Goal: Task Accomplishment & Management: Use online tool/utility

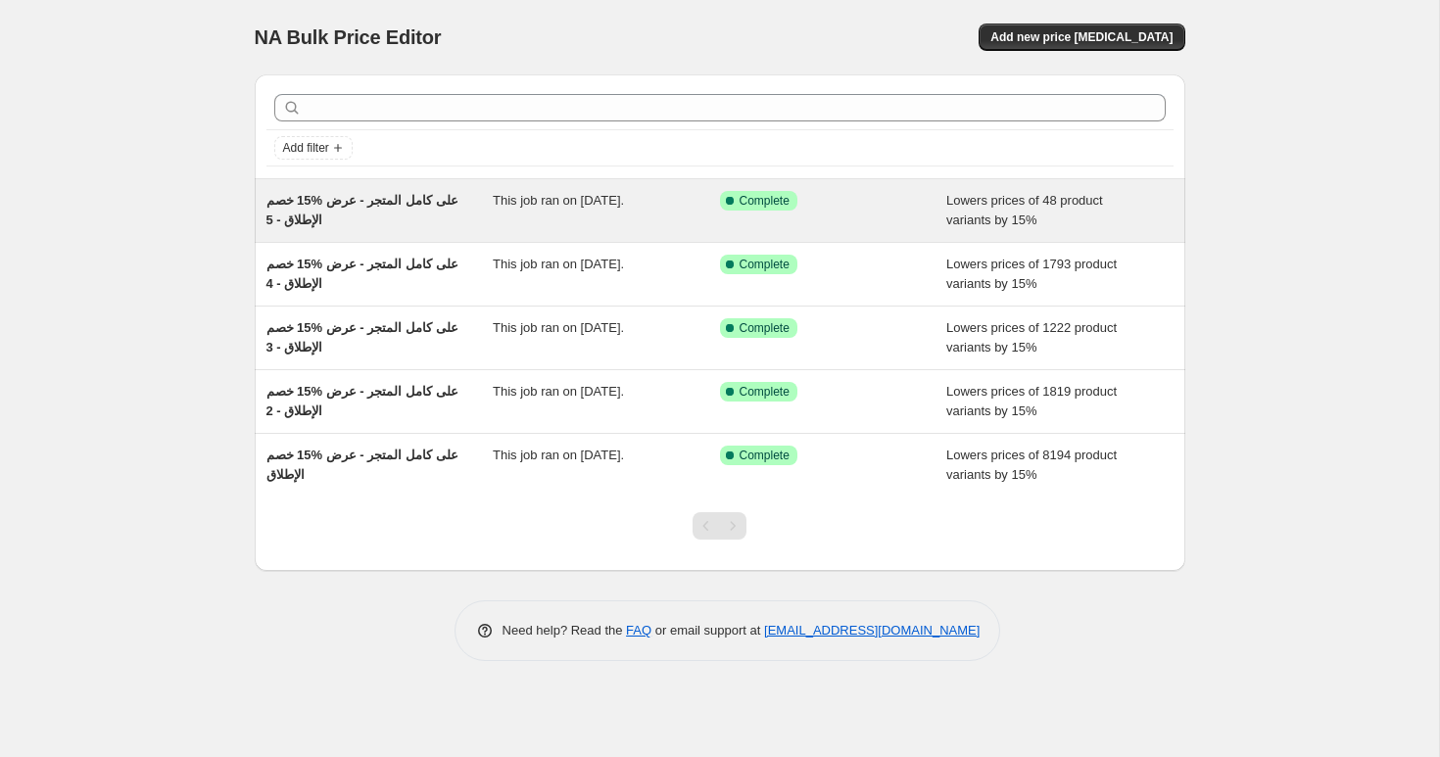
click at [333, 194] on span "خصم ‎15% على كامل المتجر - عرض الإطلاق - 5" at bounding box center [363, 210] width 192 height 34
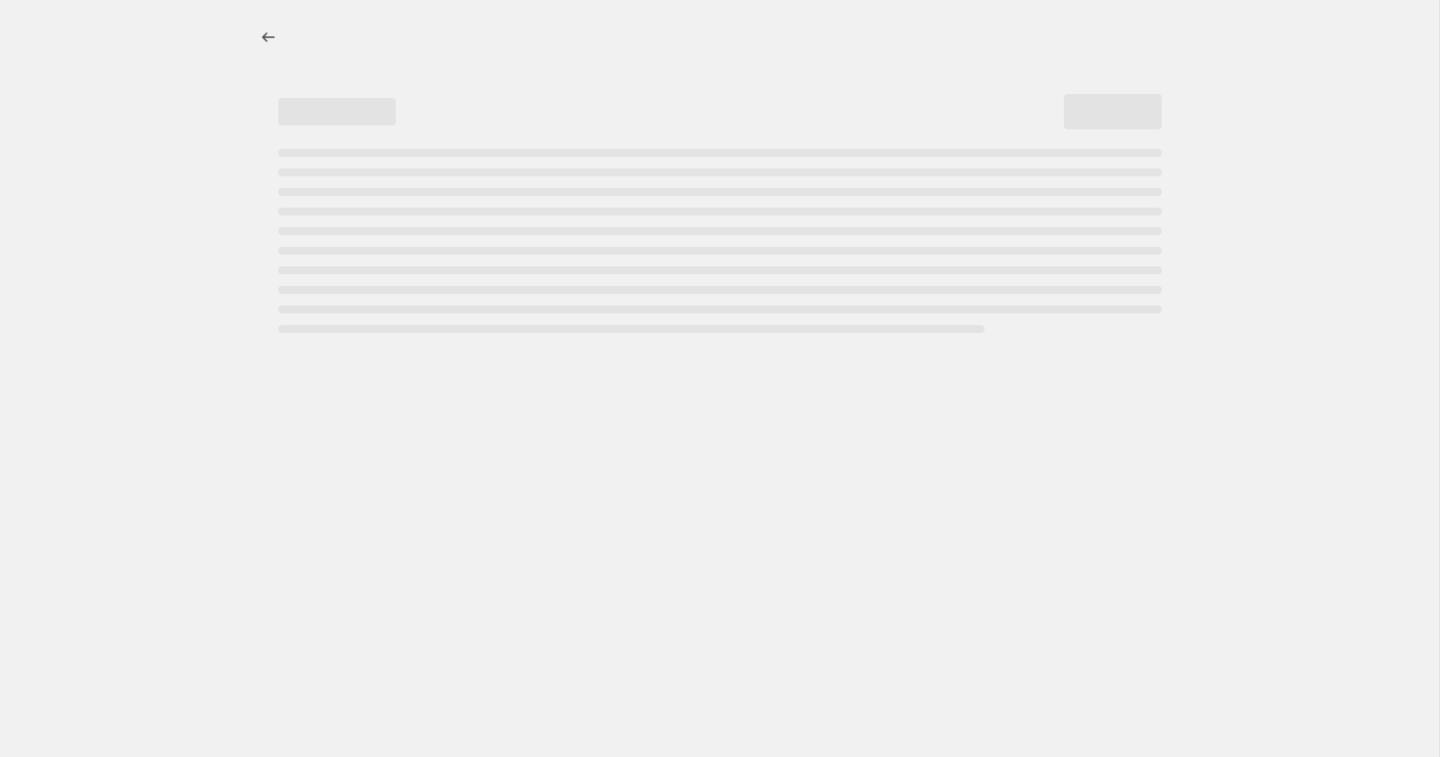
select select "percentage"
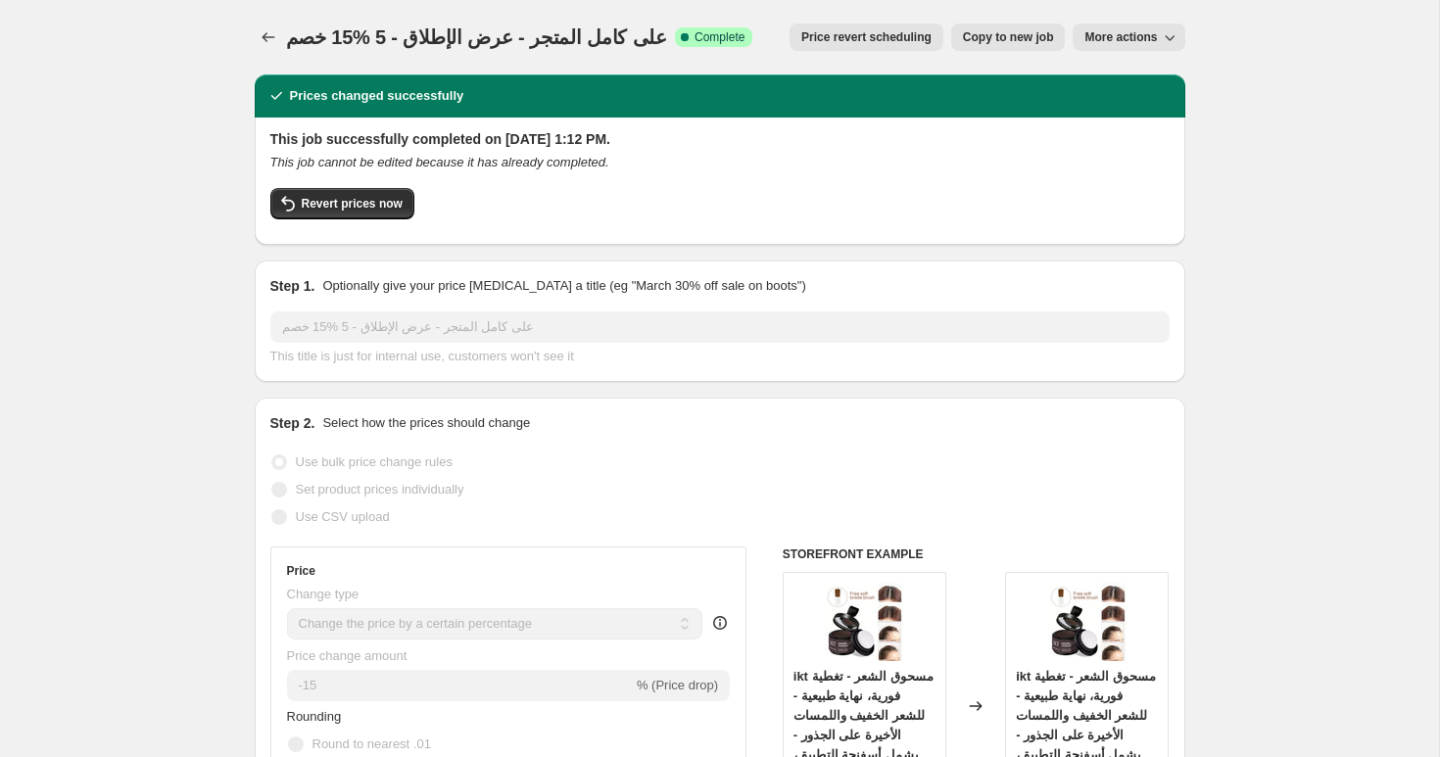
click at [387, 46] on span "خصم ‎15% على كامل المتجر - عرض الإطلاق - 5" at bounding box center [477, 37] width 382 height 22
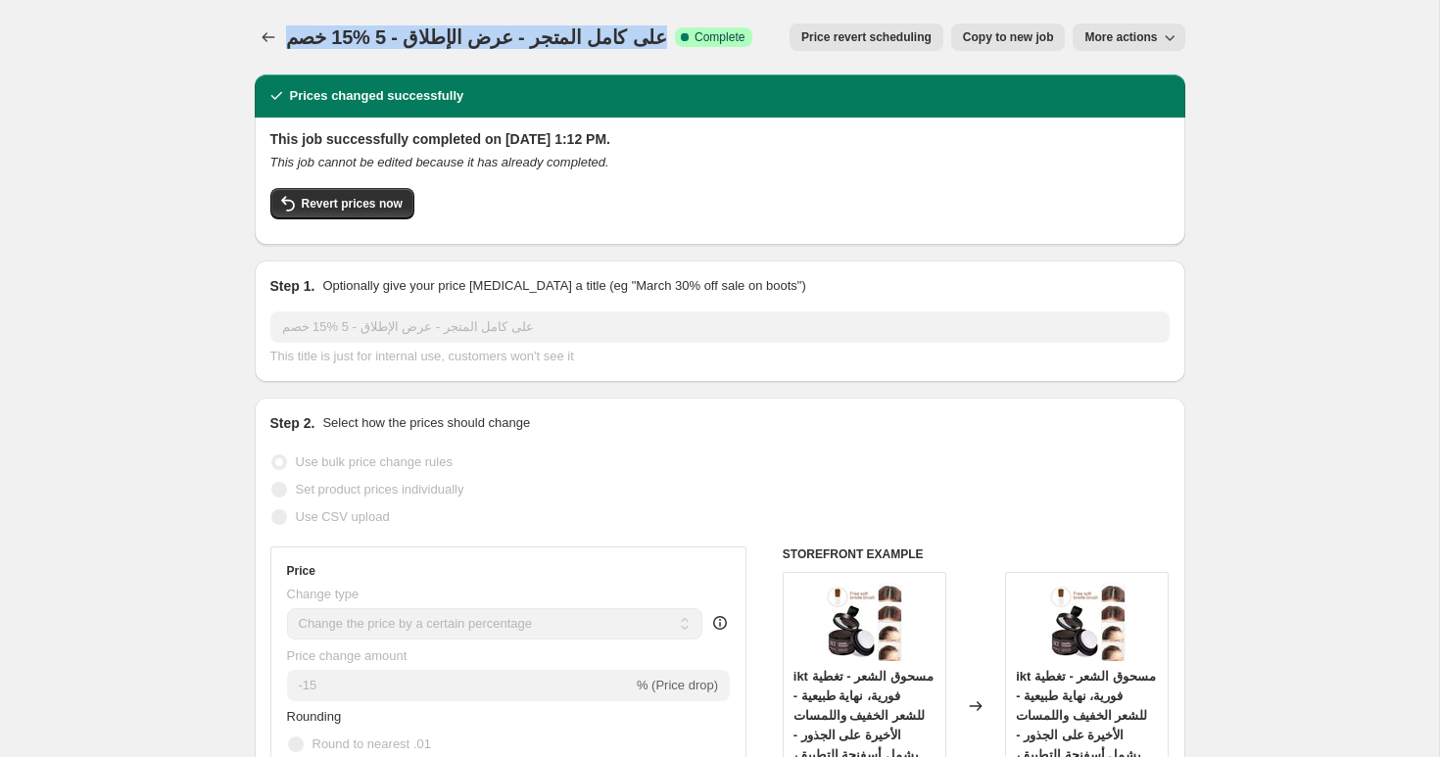
click at [387, 46] on span "خصم ‎15% على كامل المتجر - عرض الإطلاق - 5" at bounding box center [477, 37] width 382 height 22
copy span "خصم ‎15% على كامل المتجر - عرض الإطلاق - 5"
click at [263, 43] on icon "Price change jobs" at bounding box center [269, 37] width 20 height 20
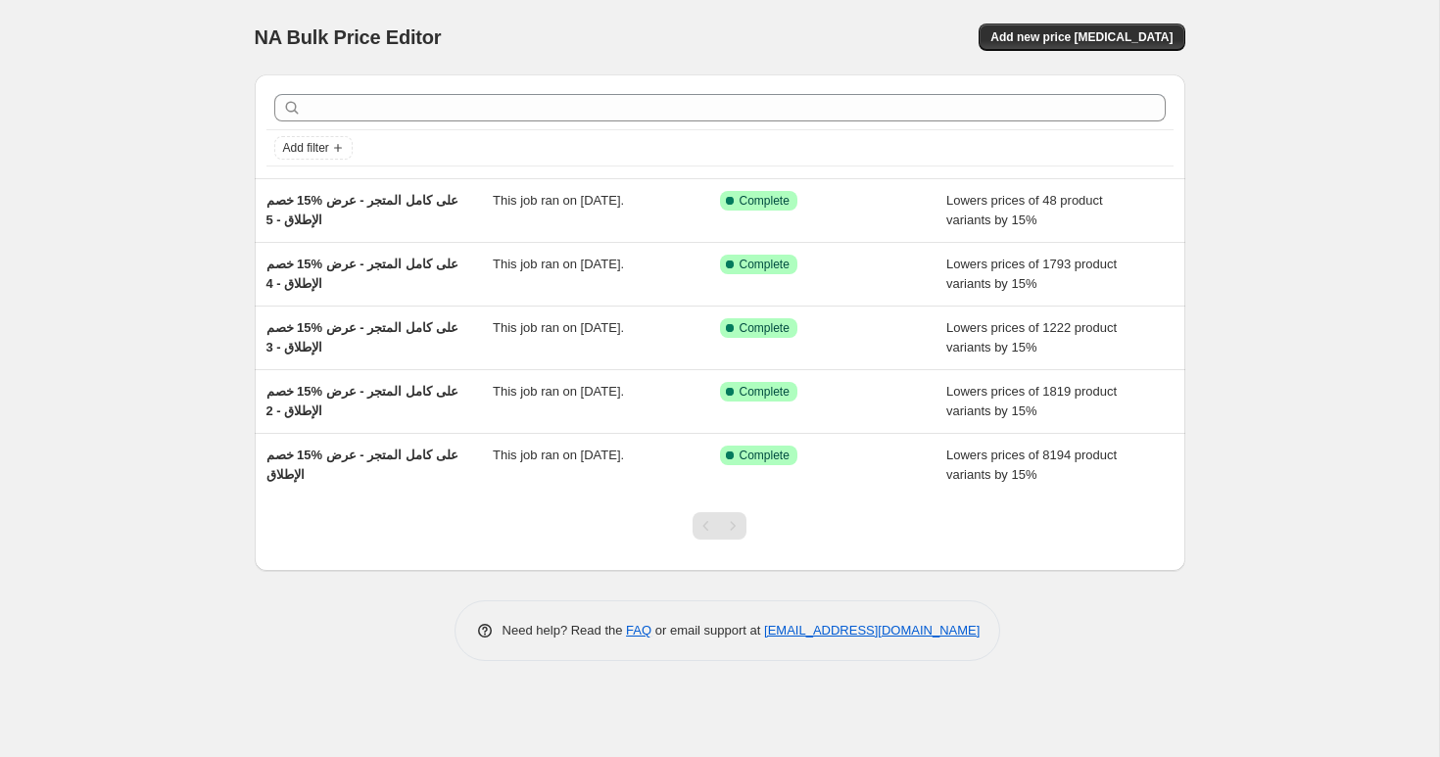
click at [1119, 44] on span "Add new price [MEDICAL_DATA]" at bounding box center [1082, 37] width 182 height 16
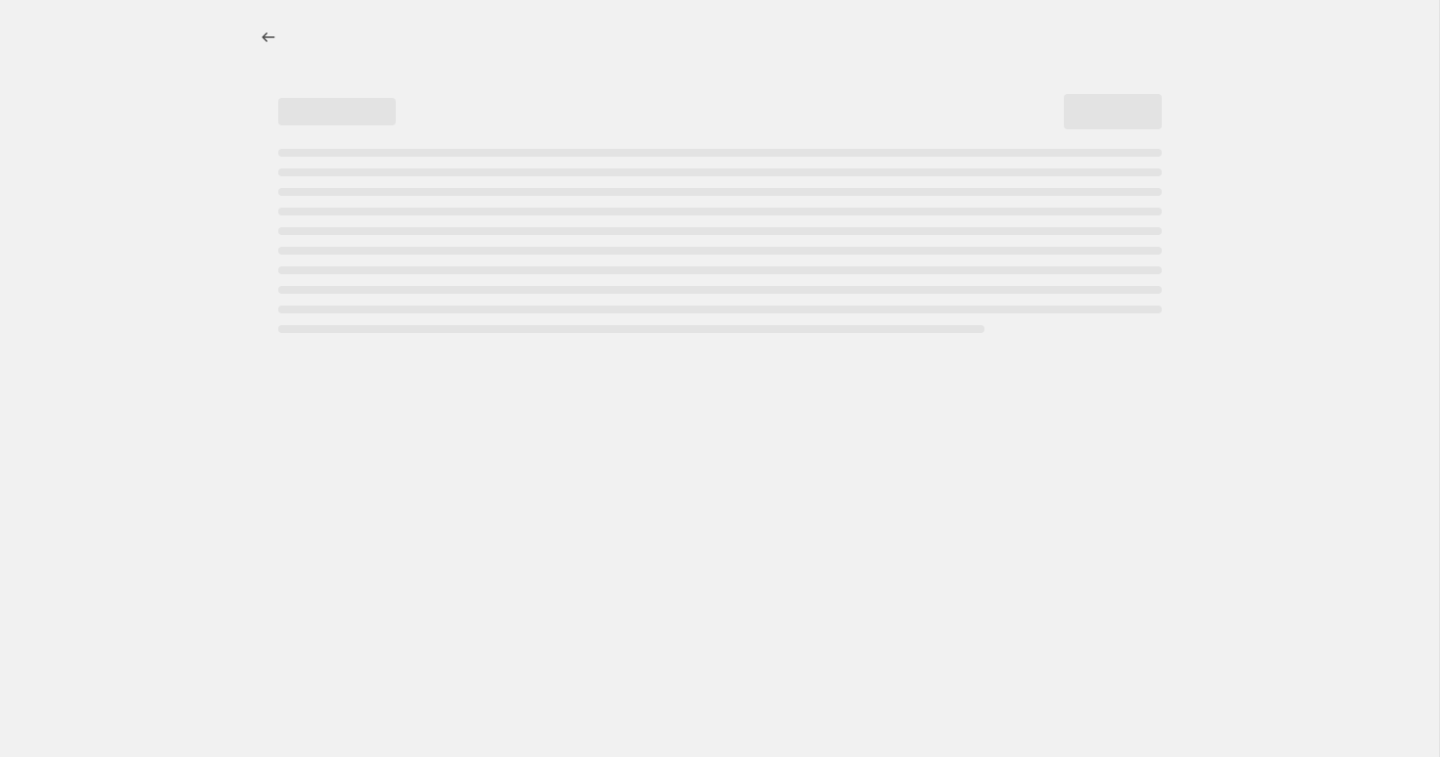
select select "percentage"
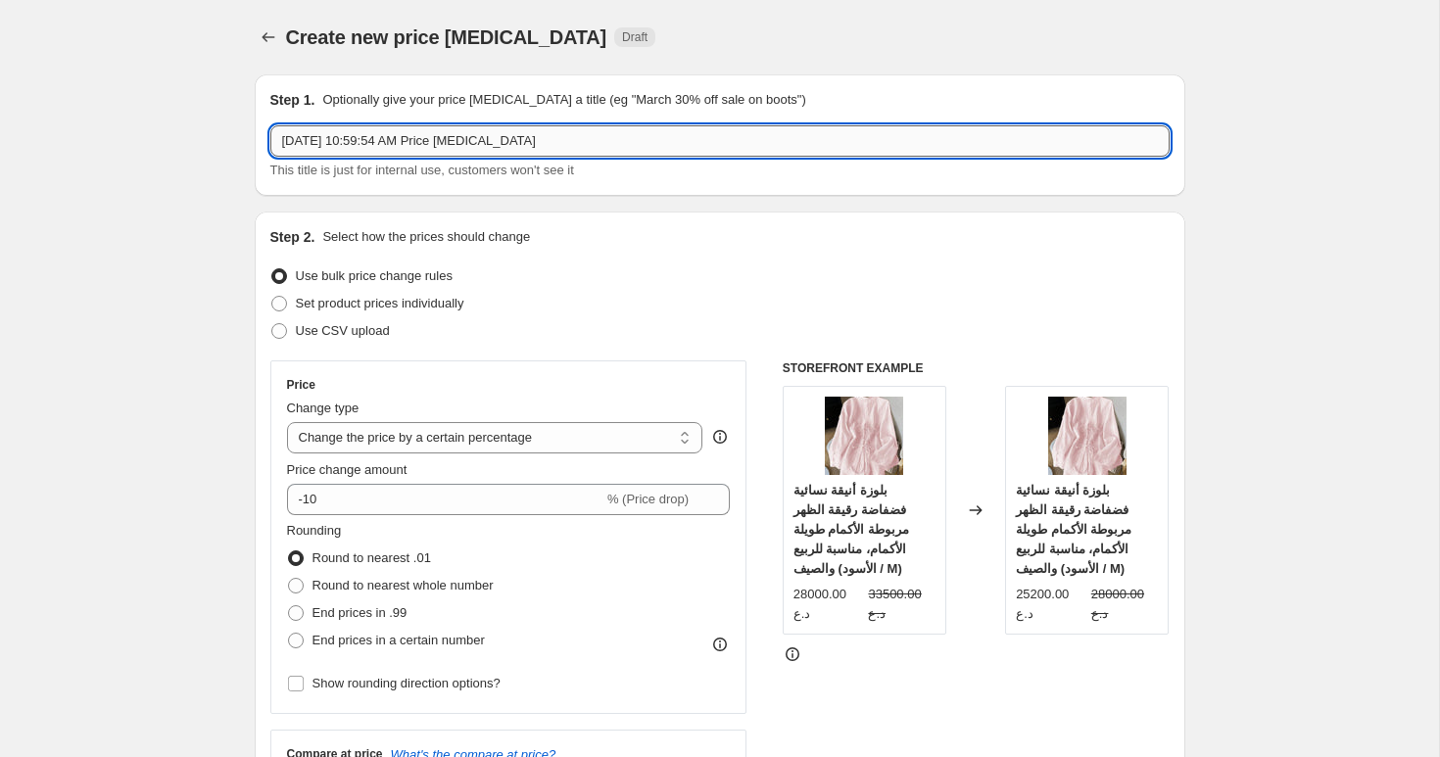
click at [364, 134] on input "[DATE] 10:59:54 AM Price [MEDICAL_DATA]" at bounding box center [720, 140] width 900 height 31
paste input "خصم ‎15% على كامل المتجر - عرض الإطلاق - 5"
click at [348, 140] on input "خصم ‎15% على كامل المتجر - عرض الإطلاق - 5" at bounding box center [720, 140] width 900 height 31
type input "خصم ‎15% على كامل المتجر - عرض الإطلاق - 6"
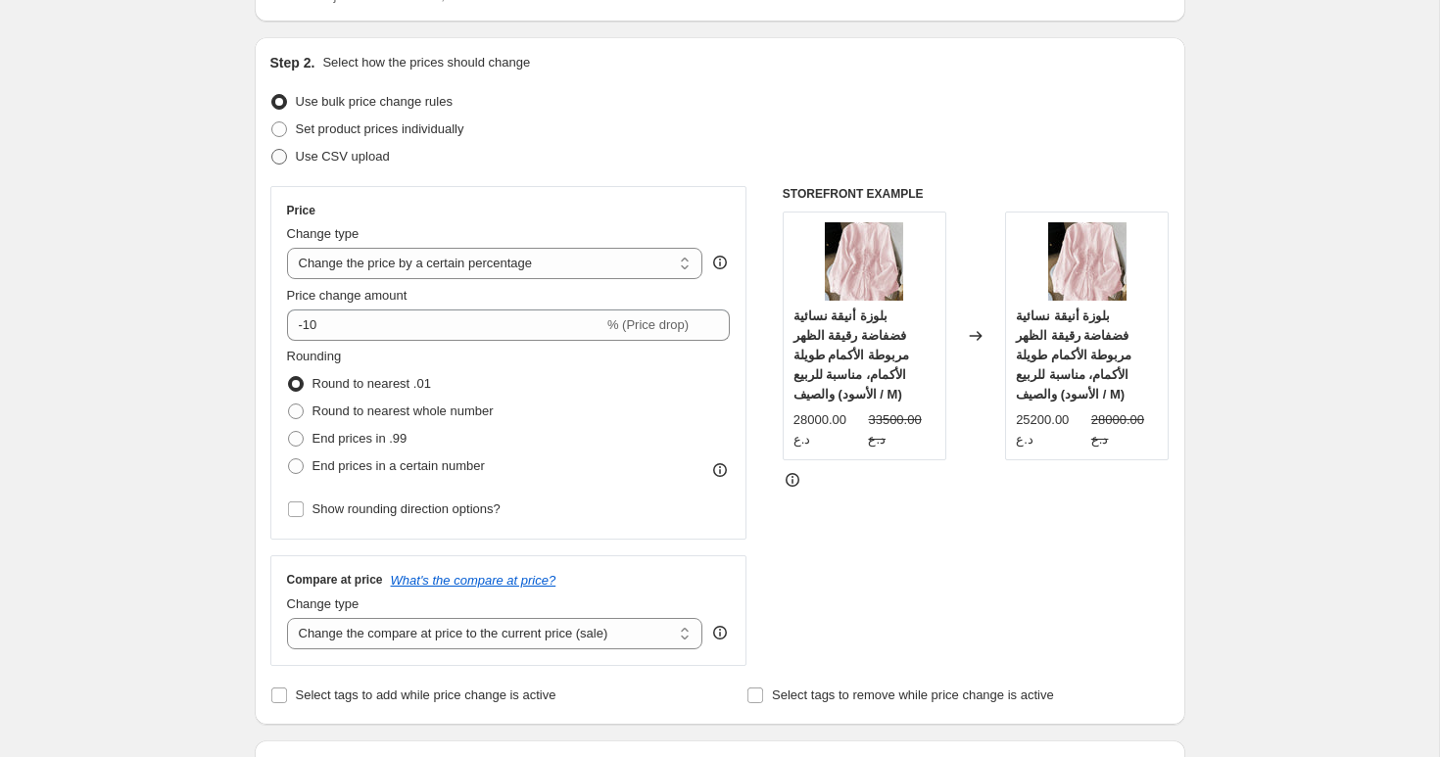
scroll to position [190, 0]
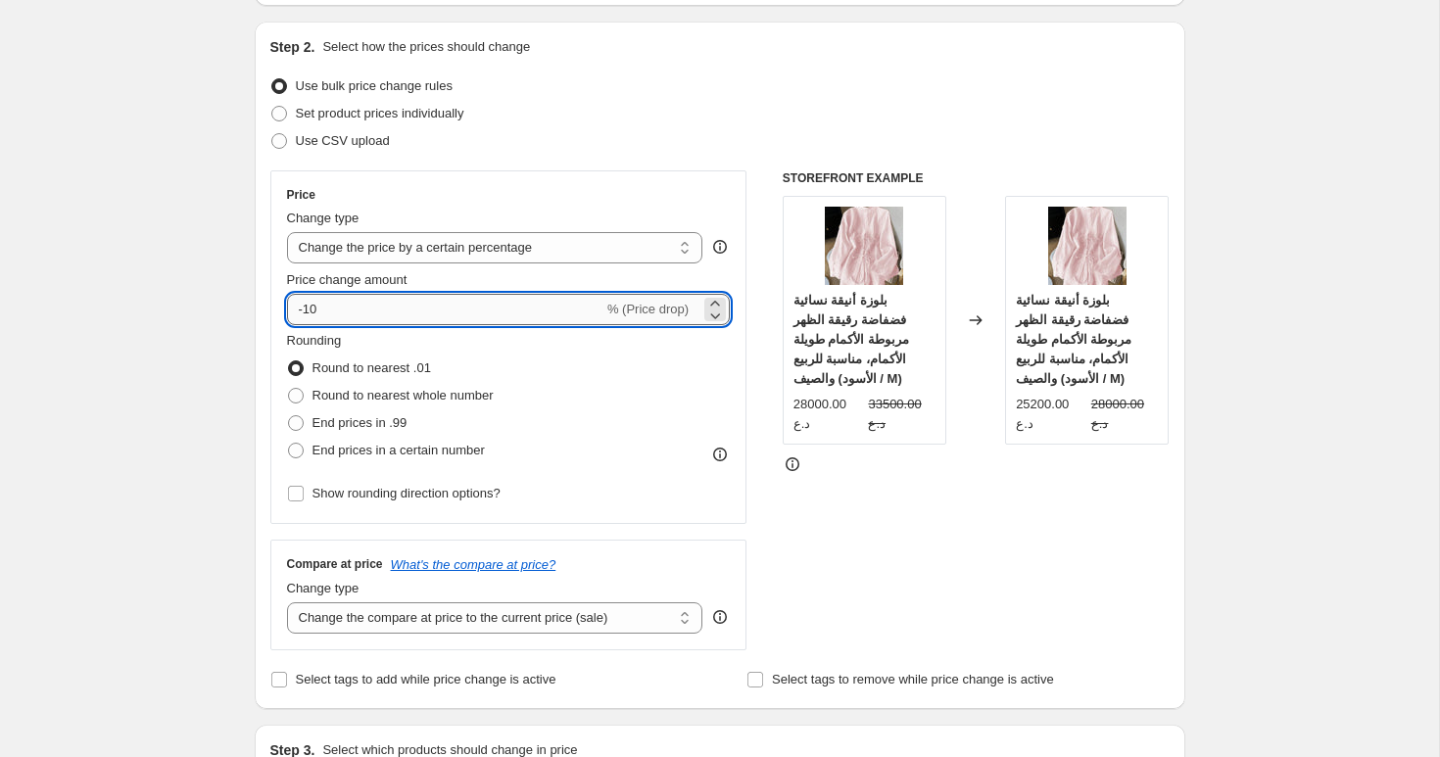
click at [392, 301] on input "-10" at bounding box center [445, 309] width 316 height 31
type input "-15"
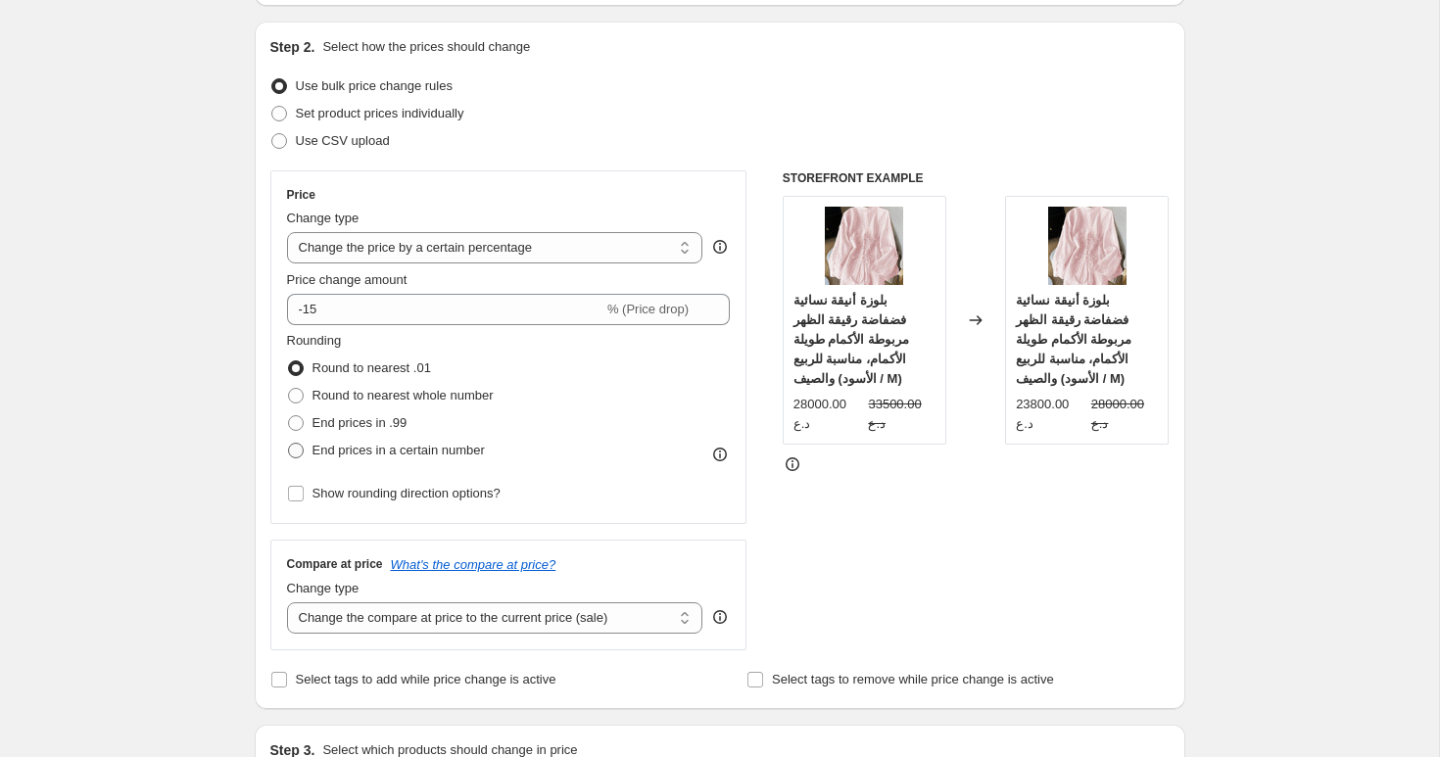
click at [334, 444] on span "End prices in a certain number" at bounding box center [399, 450] width 172 height 15
click at [289, 444] on input "End prices in a certain number" at bounding box center [288, 443] width 1 height 1
radio input "true"
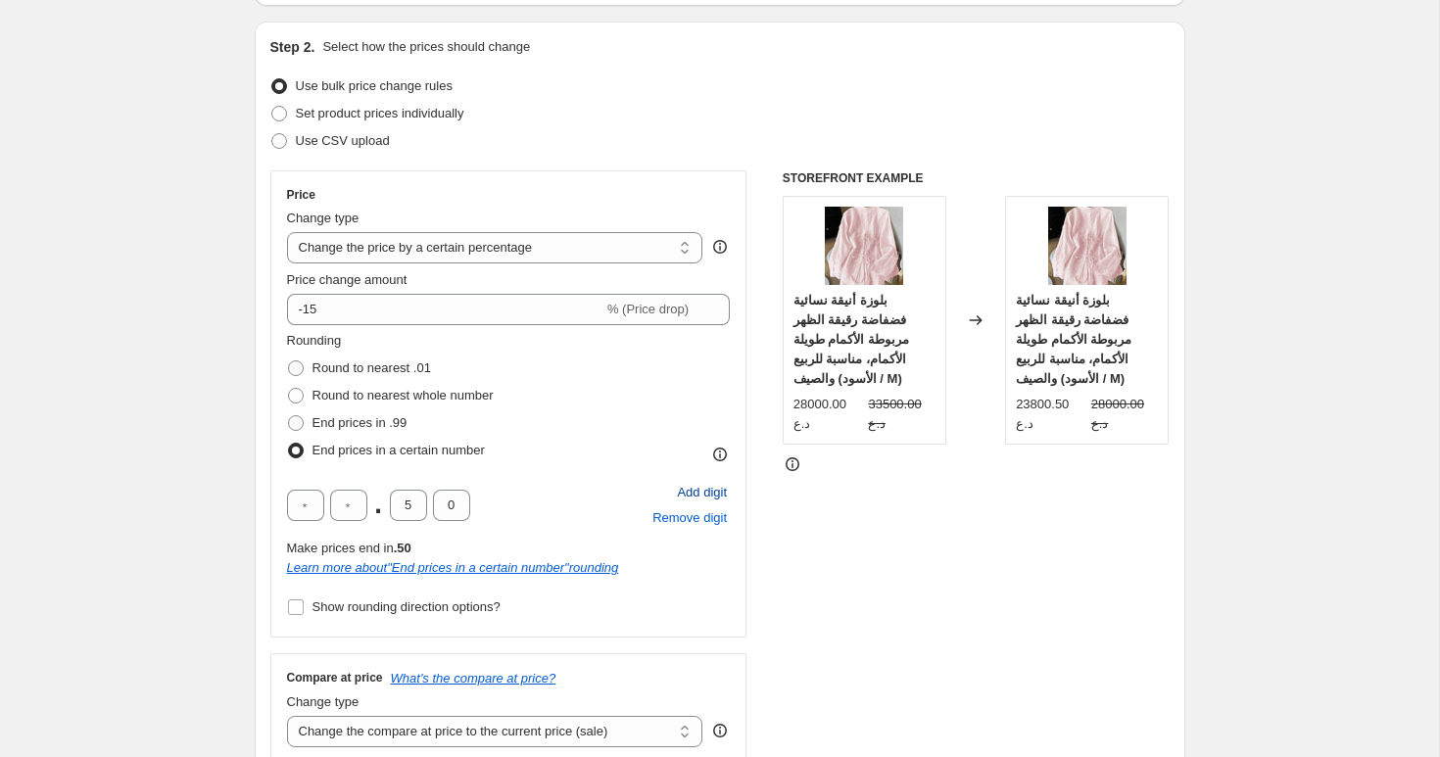
click at [690, 490] on span "Add digit" at bounding box center [702, 493] width 50 height 20
click at [315, 509] on input "text" at bounding box center [305, 505] width 37 height 31
type input "0"
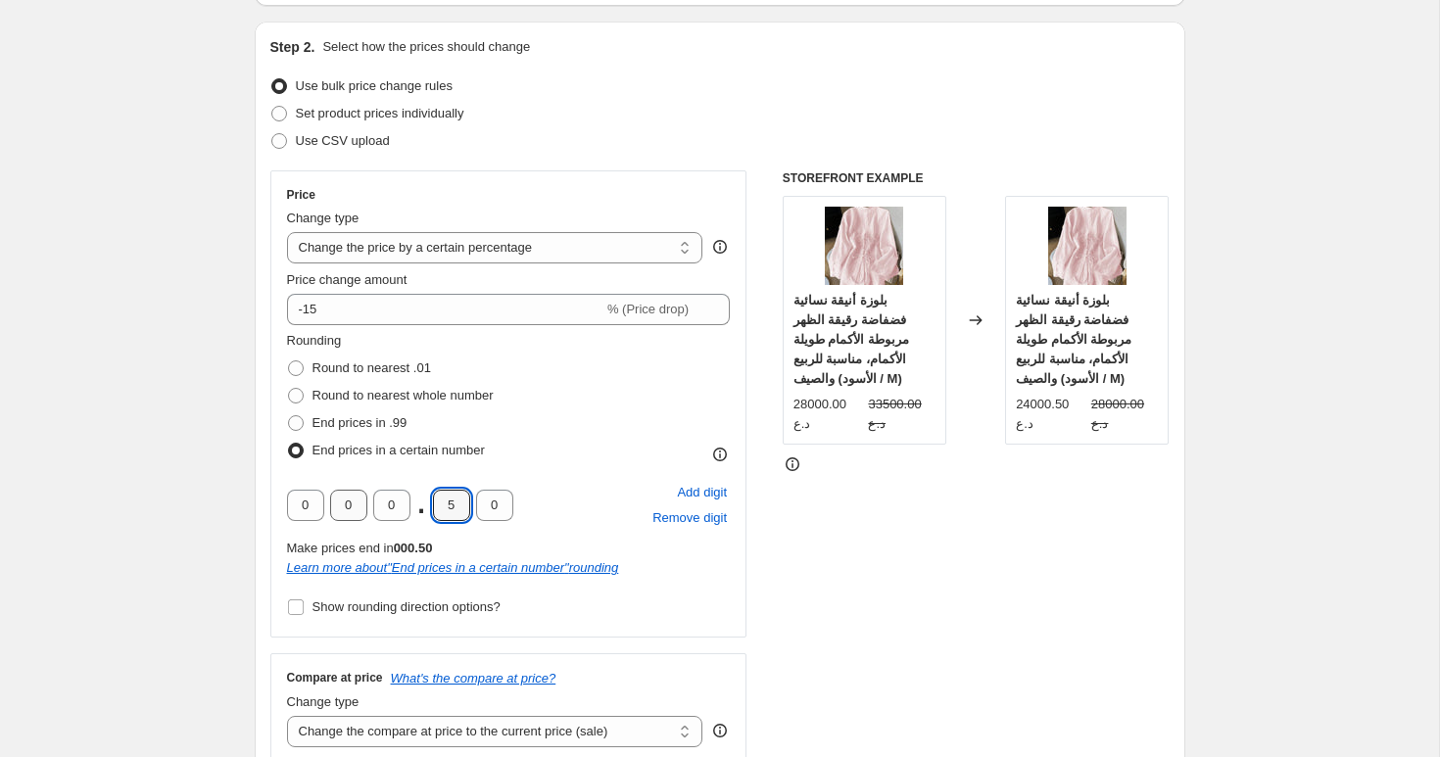
type input "0"
click at [420, 609] on span "Show rounding direction options?" at bounding box center [407, 607] width 188 height 15
click at [304, 609] on input "Show rounding direction options?" at bounding box center [296, 608] width 16 height 16
checkbox input "true"
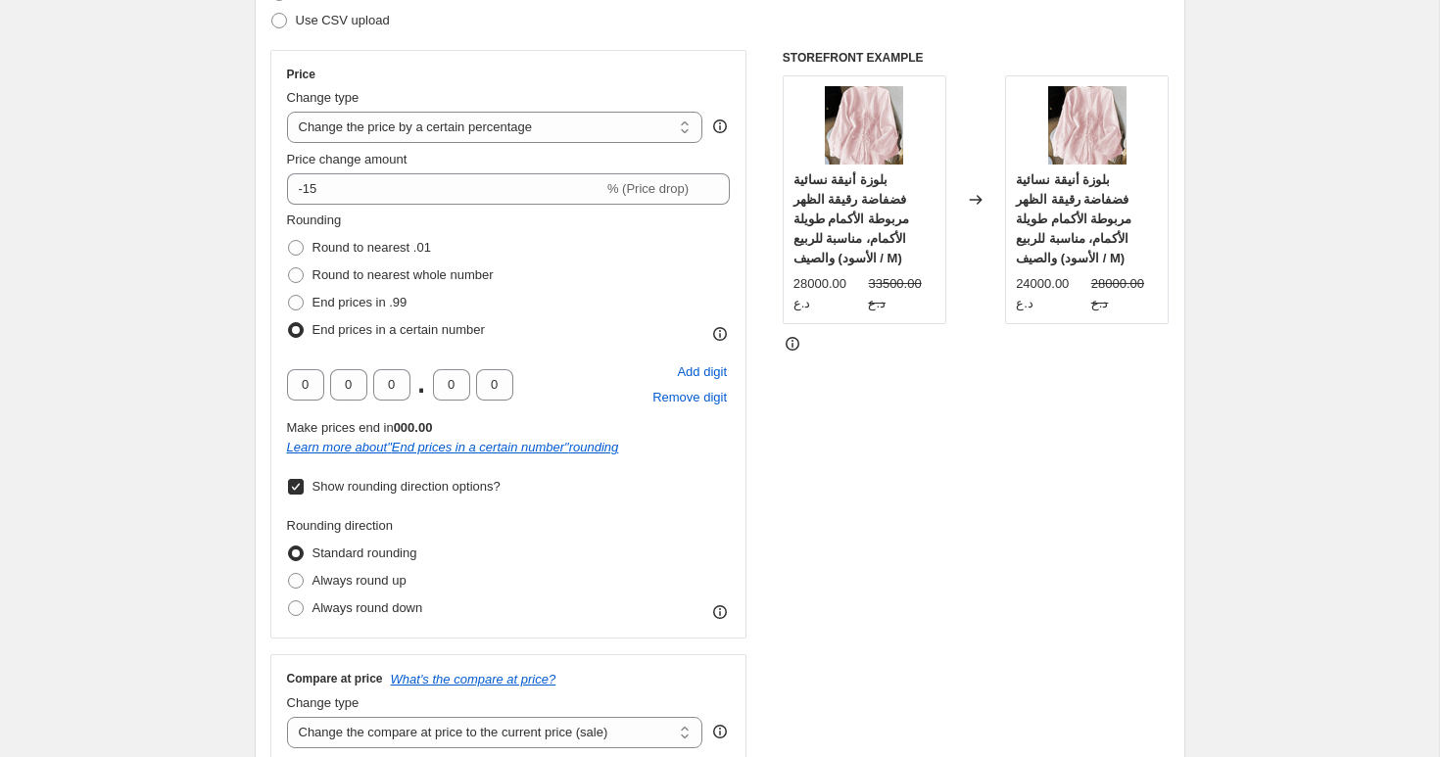
scroll to position [440, 0]
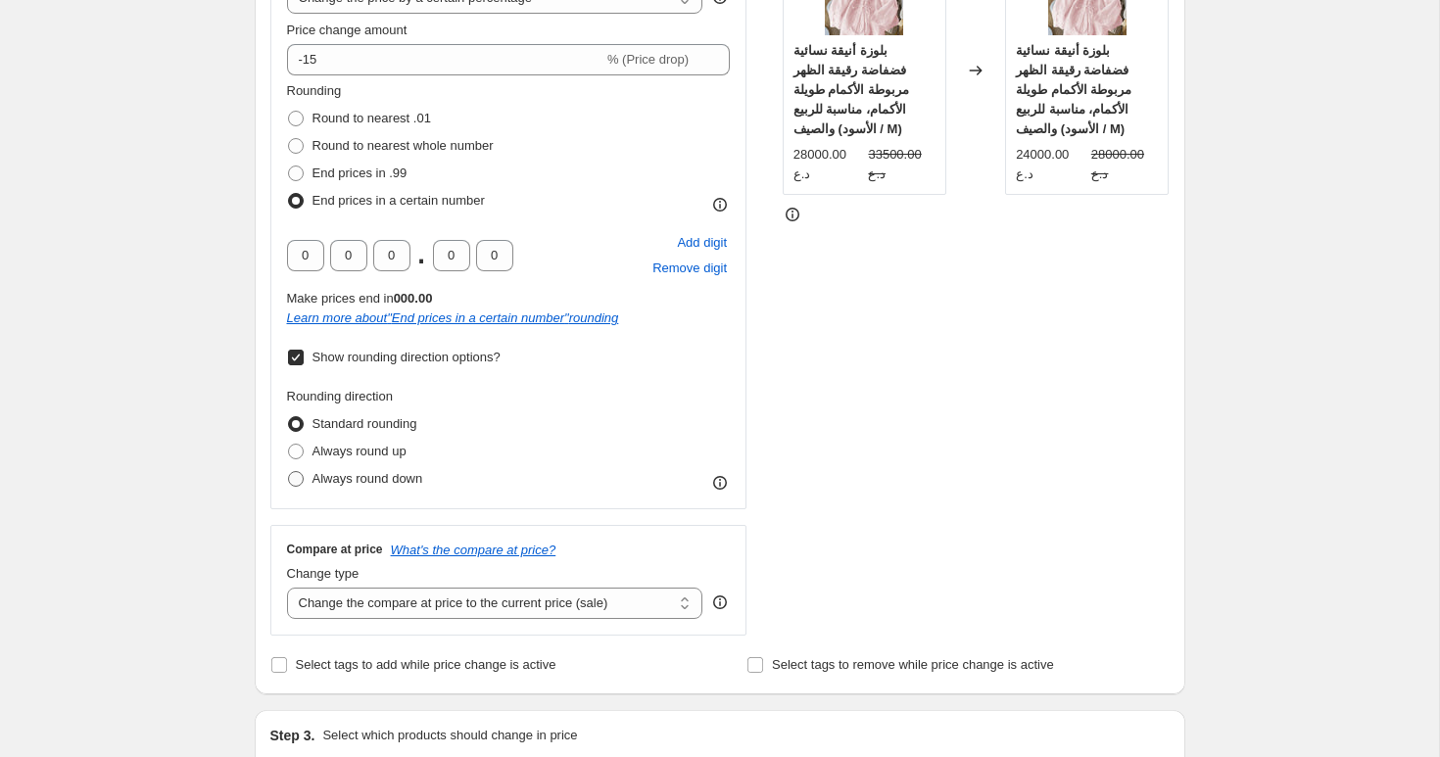
click at [382, 481] on span "Always round down" at bounding box center [368, 478] width 111 height 15
click at [289, 472] on input "Always round down" at bounding box center [288, 471] width 1 height 1
radio input "true"
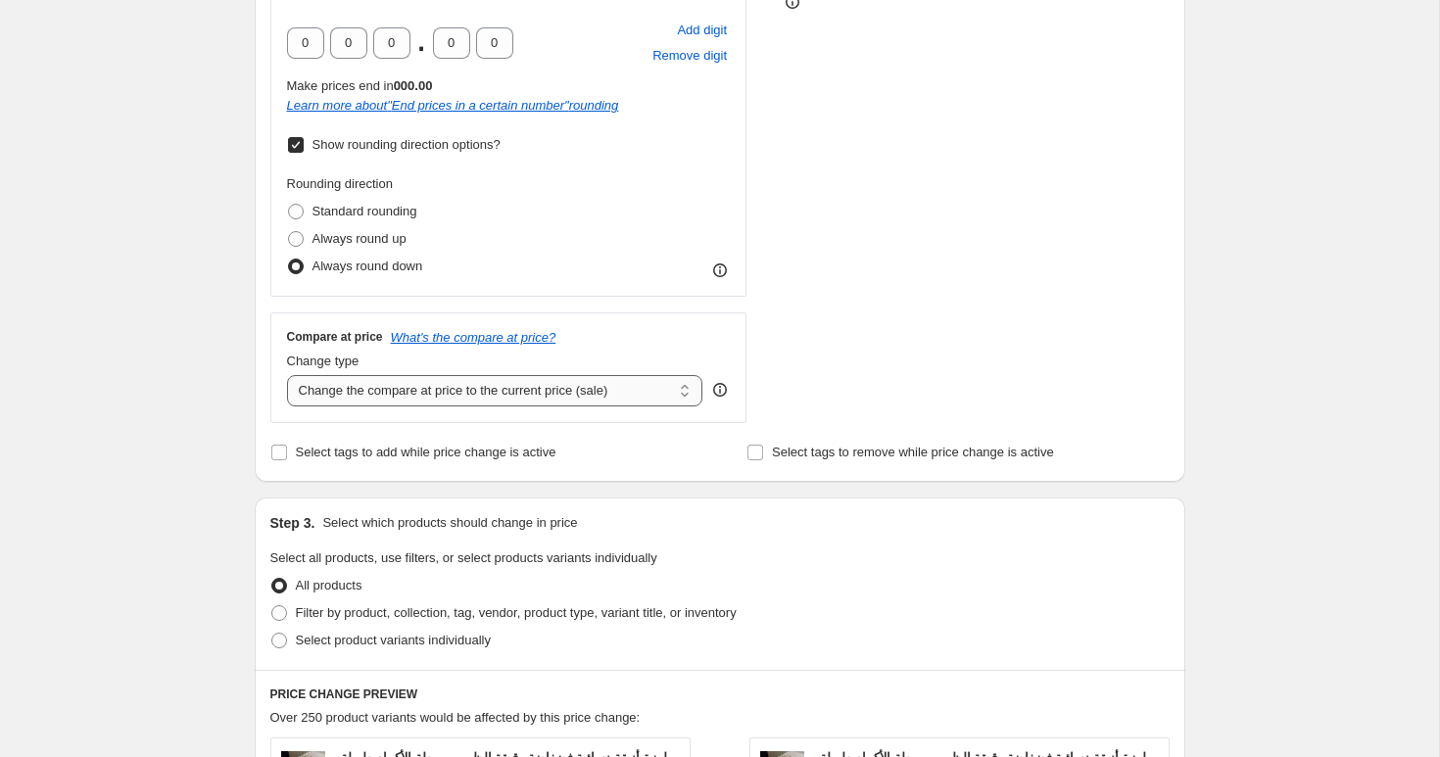
click at [451, 394] on select "Change the compare at price to the current price (sale) Change the compare at p…" at bounding box center [495, 390] width 416 height 31
click at [430, 451] on span "Select tags to add while price change is active" at bounding box center [426, 452] width 261 height 15
click at [287, 451] on input "Select tags to add while price change is active" at bounding box center [279, 453] width 16 height 16
checkbox input "true"
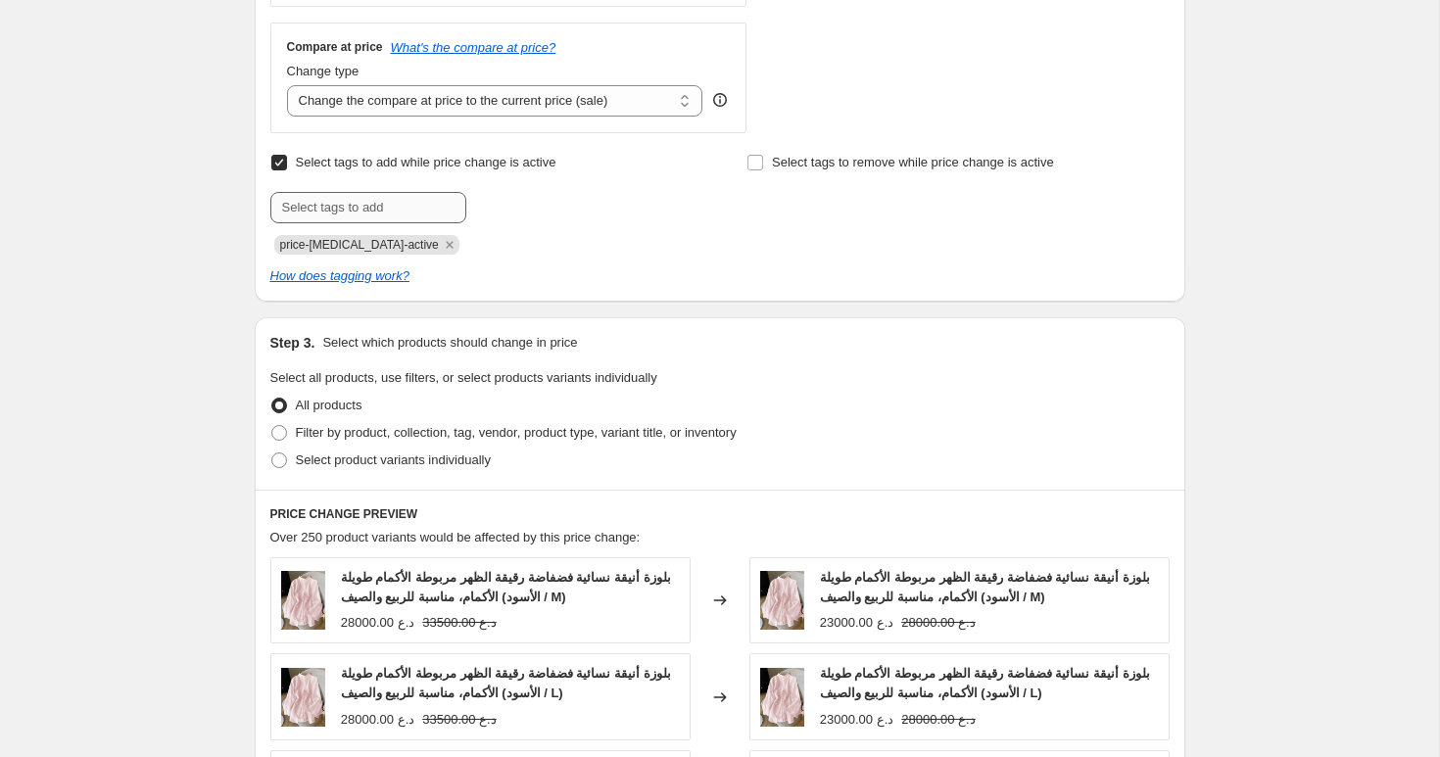
scroll to position [960, 0]
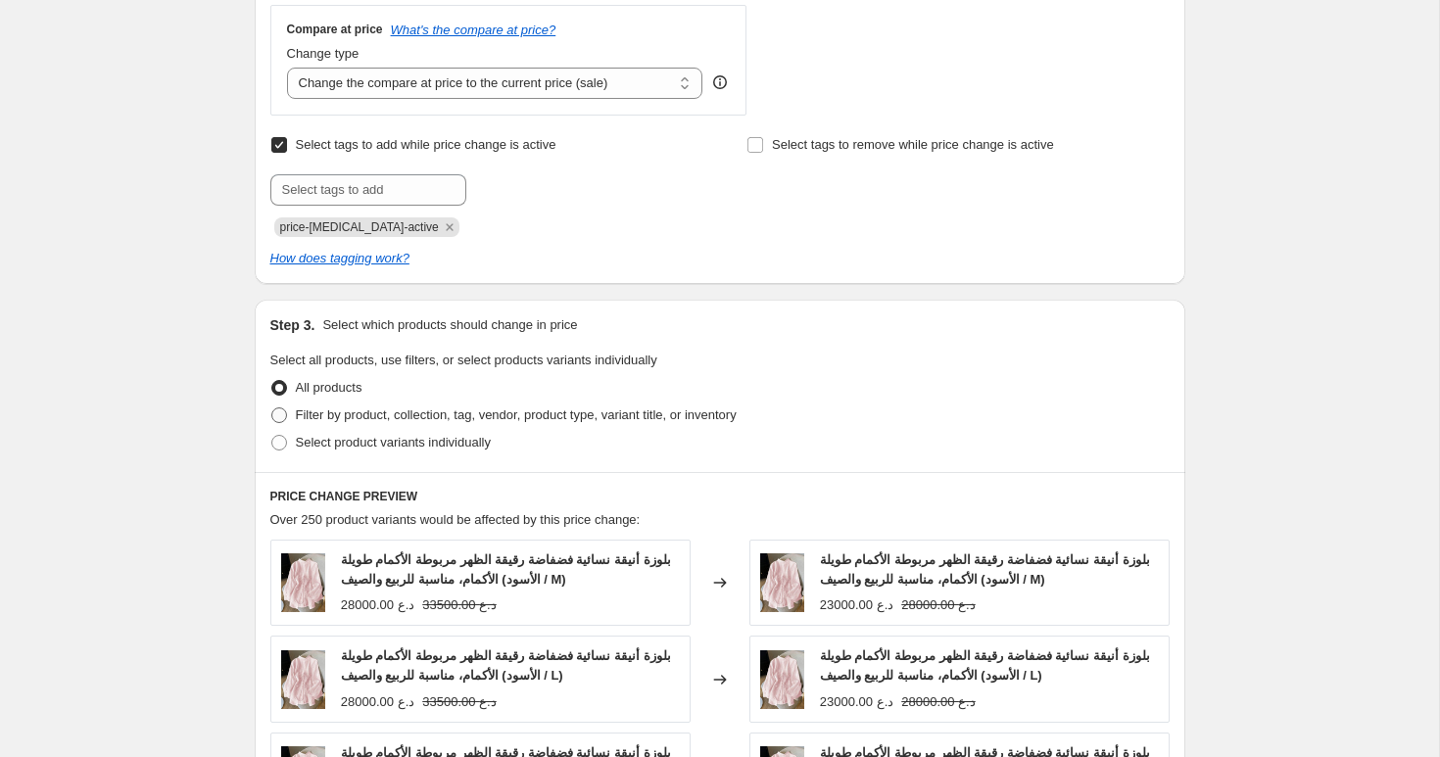
click at [380, 421] on span "Filter by product, collection, tag, vendor, product type, variant title, or inv…" at bounding box center [516, 415] width 441 height 15
click at [272, 409] on input "Filter by product, collection, tag, vendor, product type, variant title, or inv…" at bounding box center [271, 408] width 1 height 1
radio input "true"
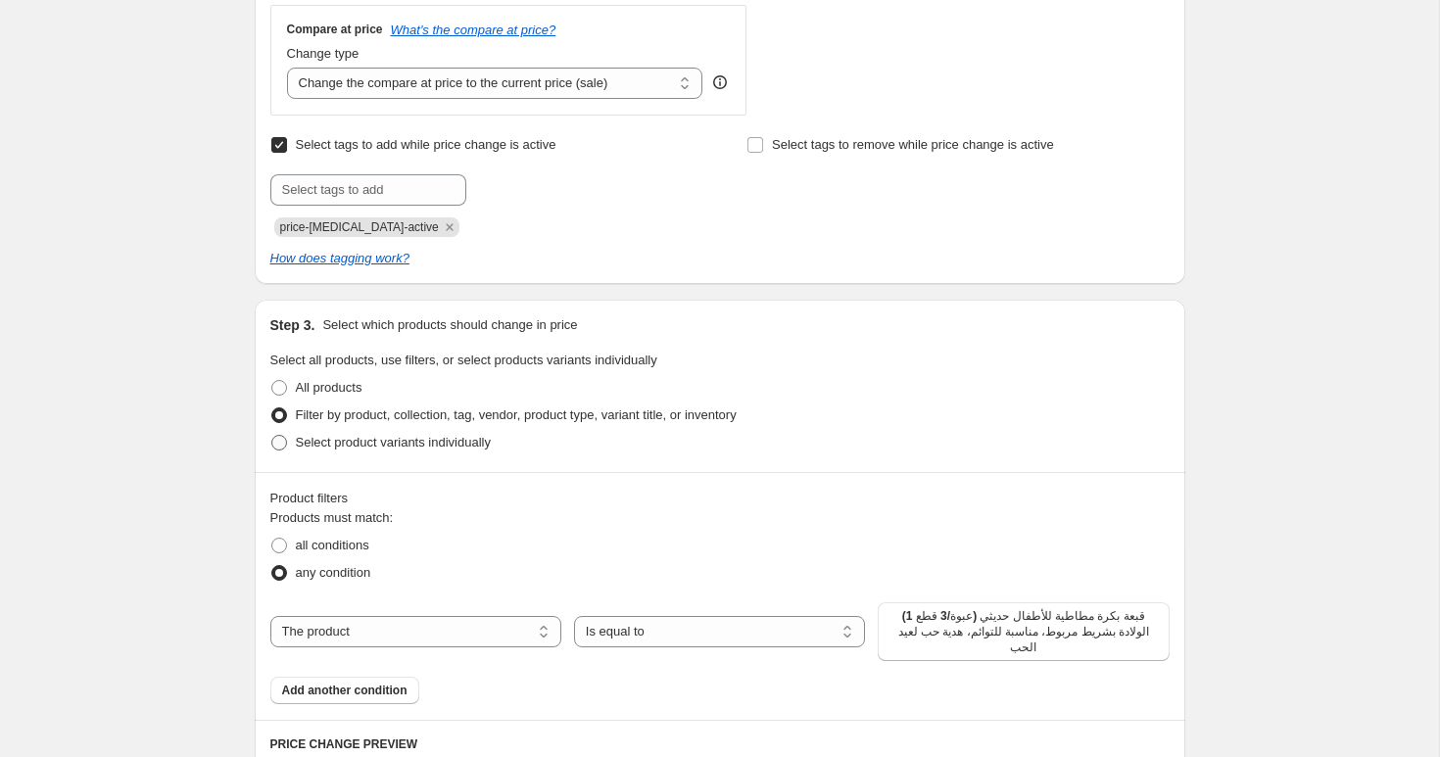
scroll to position [1169, 0]
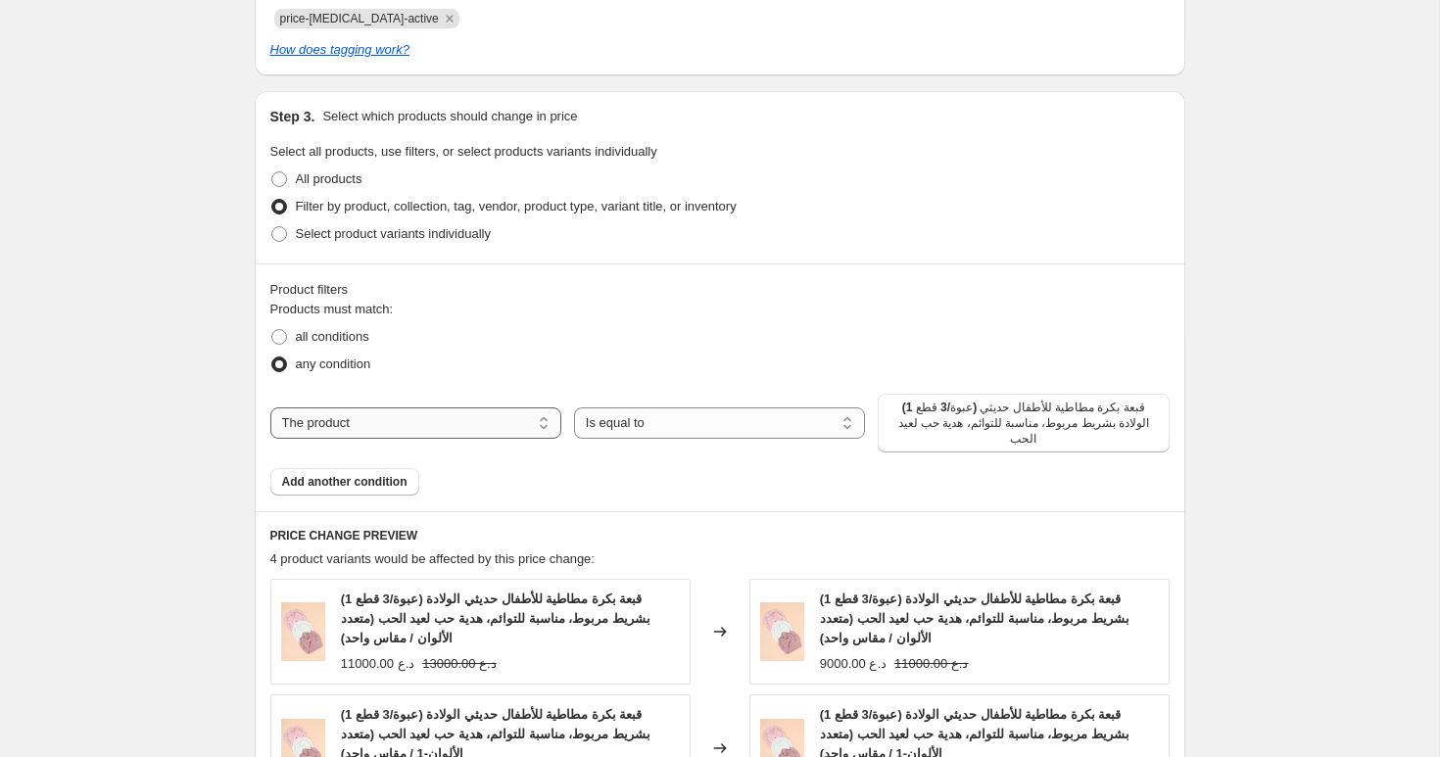
click at [462, 423] on select "The product The product's collection The product's tag The product's vendor The…" at bounding box center [415, 423] width 291 height 31
select select "collection"
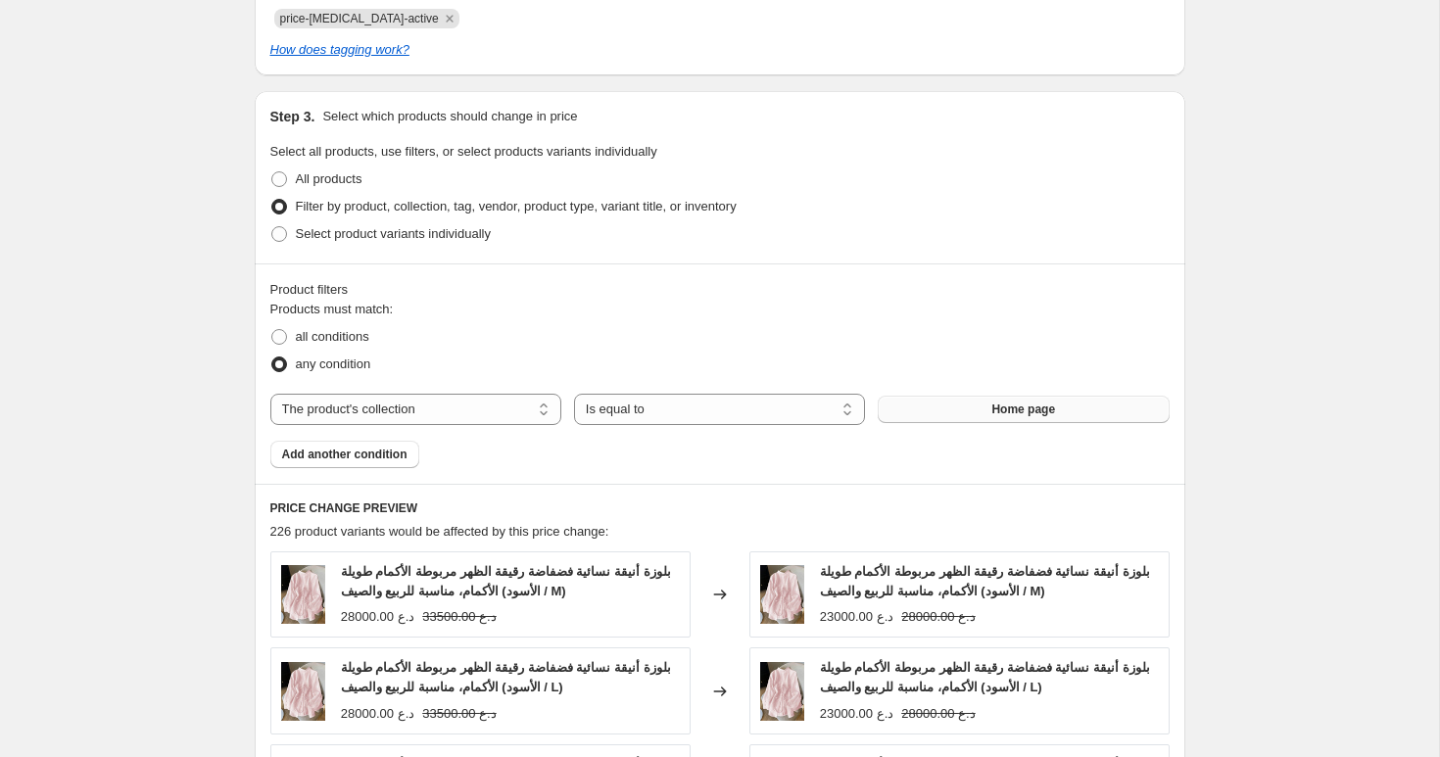
click at [990, 400] on button "Home page" at bounding box center [1023, 409] width 291 height 27
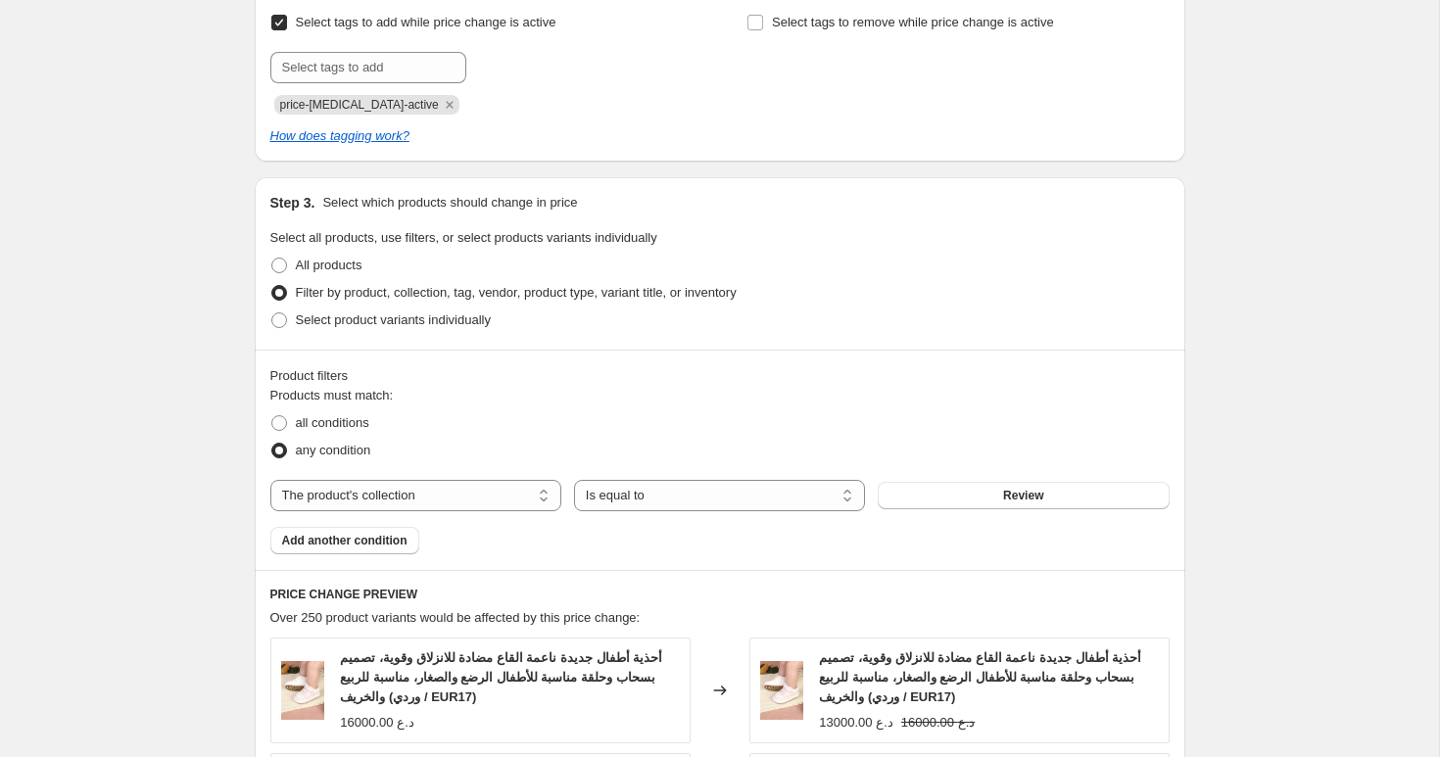
scroll to position [1051, 0]
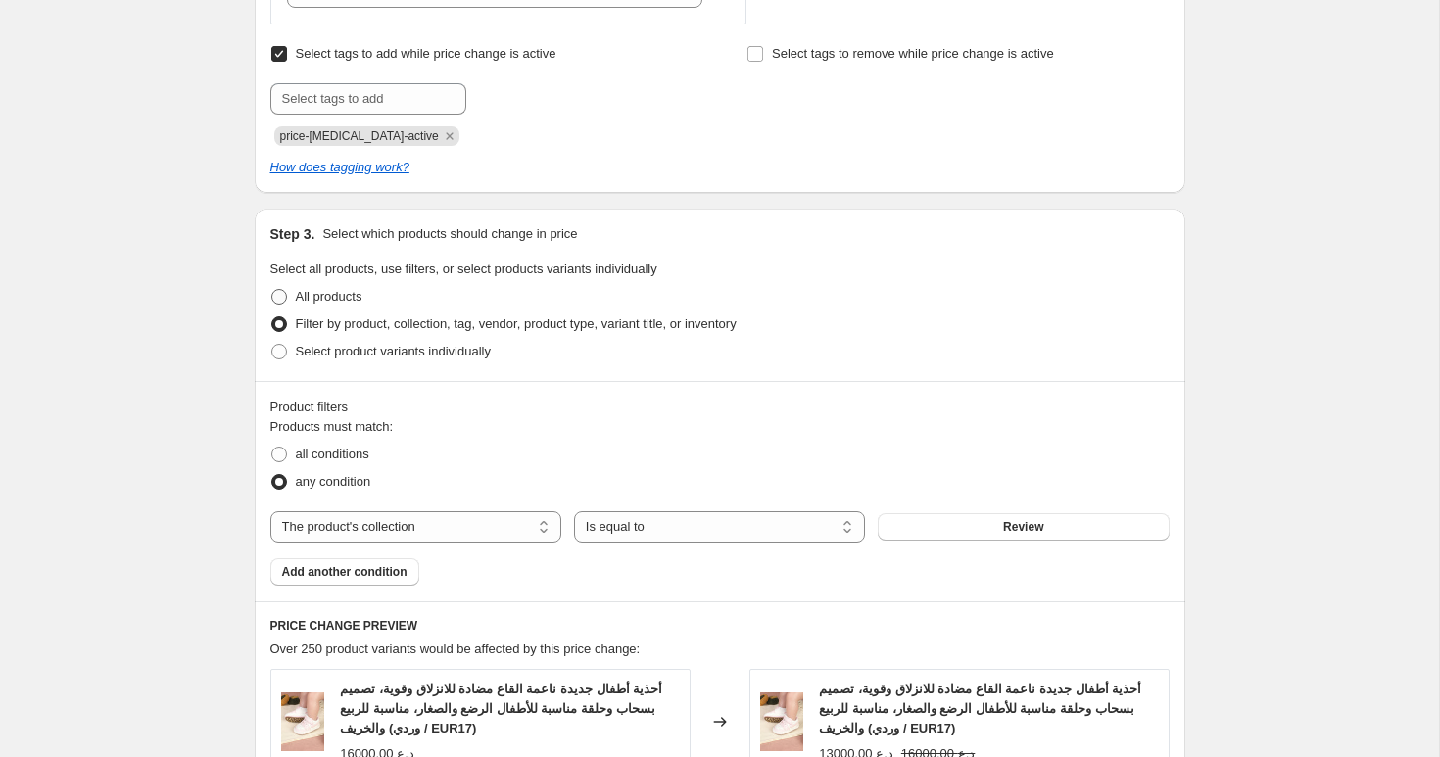
click at [318, 303] on span "All products" at bounding box center [329, 296] width 67 height 15
click at [272, 290] on input "All products" at bounding box center [271, 289] width 1 height 1
radio input "true"
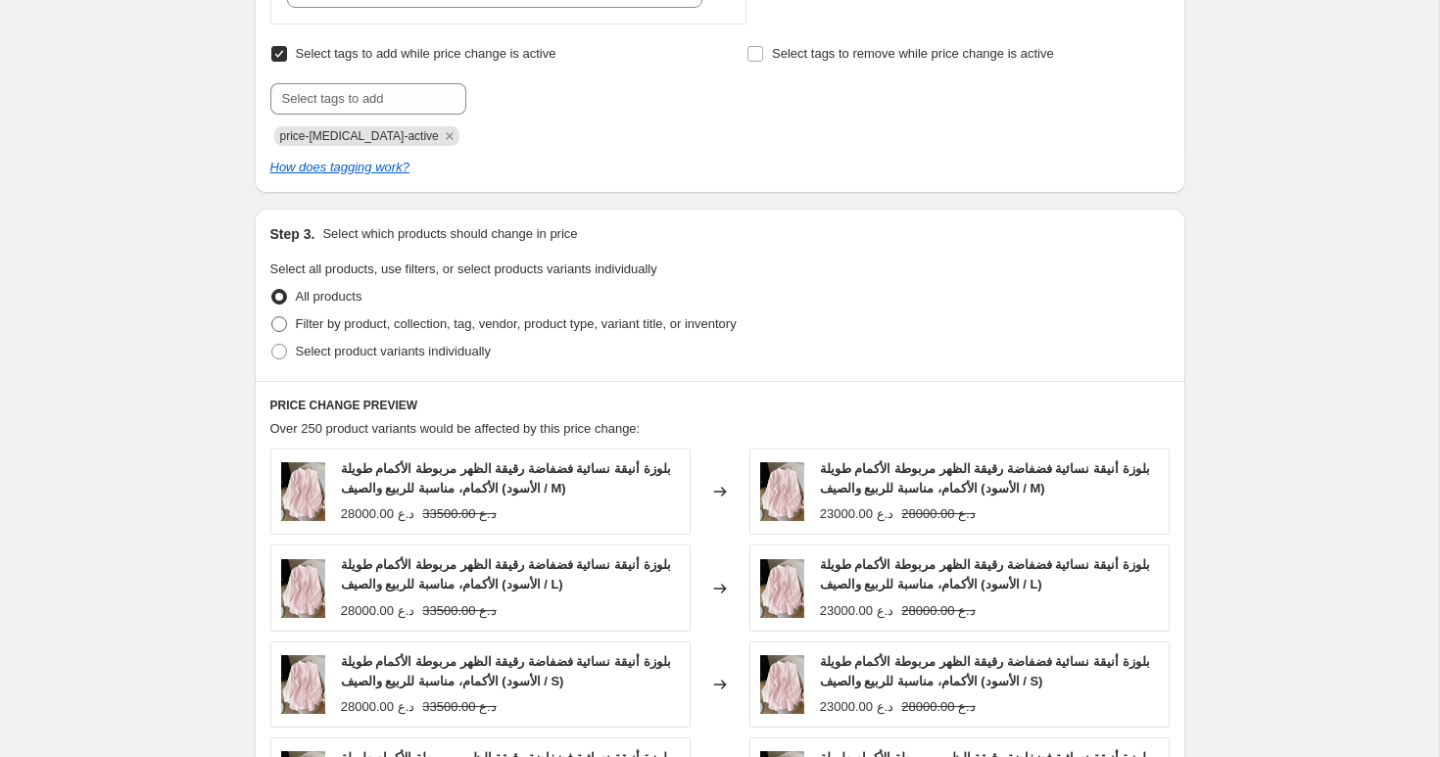
click at [329, 323] on span "Filter by product, collection, tag, vendor, product type, variant title, or inv…" at bounding box center [516, 323] width 441 height 15
click at [272, 317] on input "Filter by product, collection, tag, vendor, product type, variant title, or inv…" at bounding box center [271, 316] width 1 height 1
radio input "true"
select select "collection"
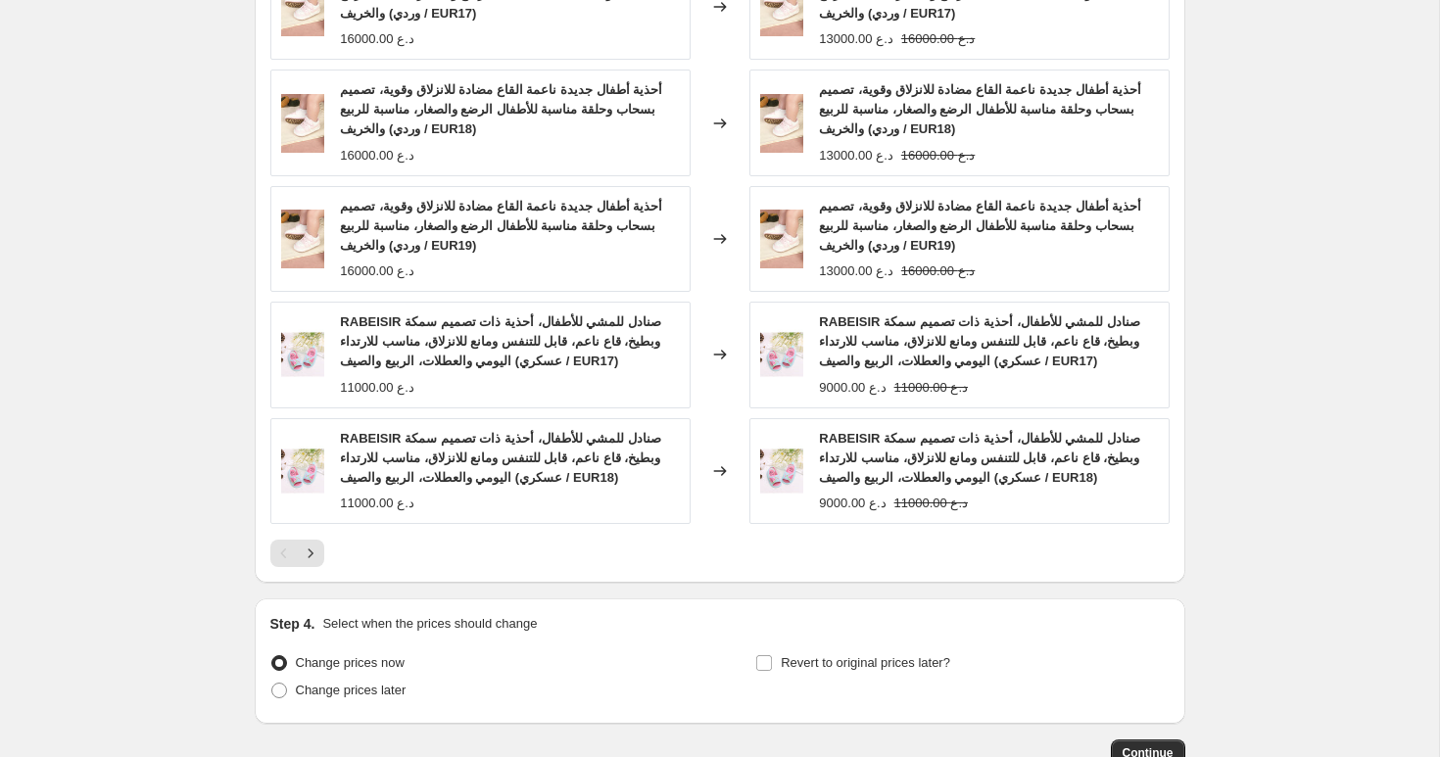
scroll to position [1896, 0]
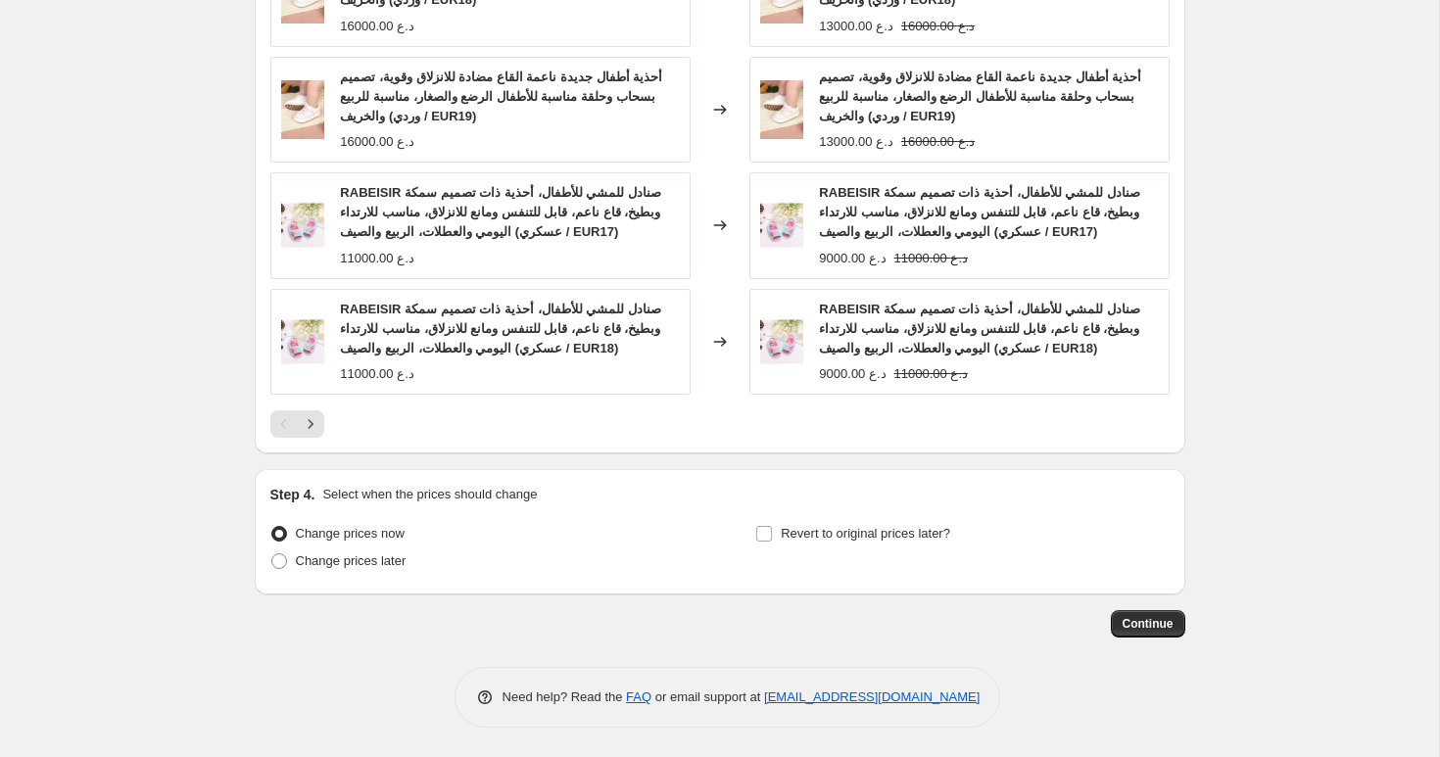
click at [1146, 631] on span "Continue" at bounding box center [1148, 624] width 51 height 16
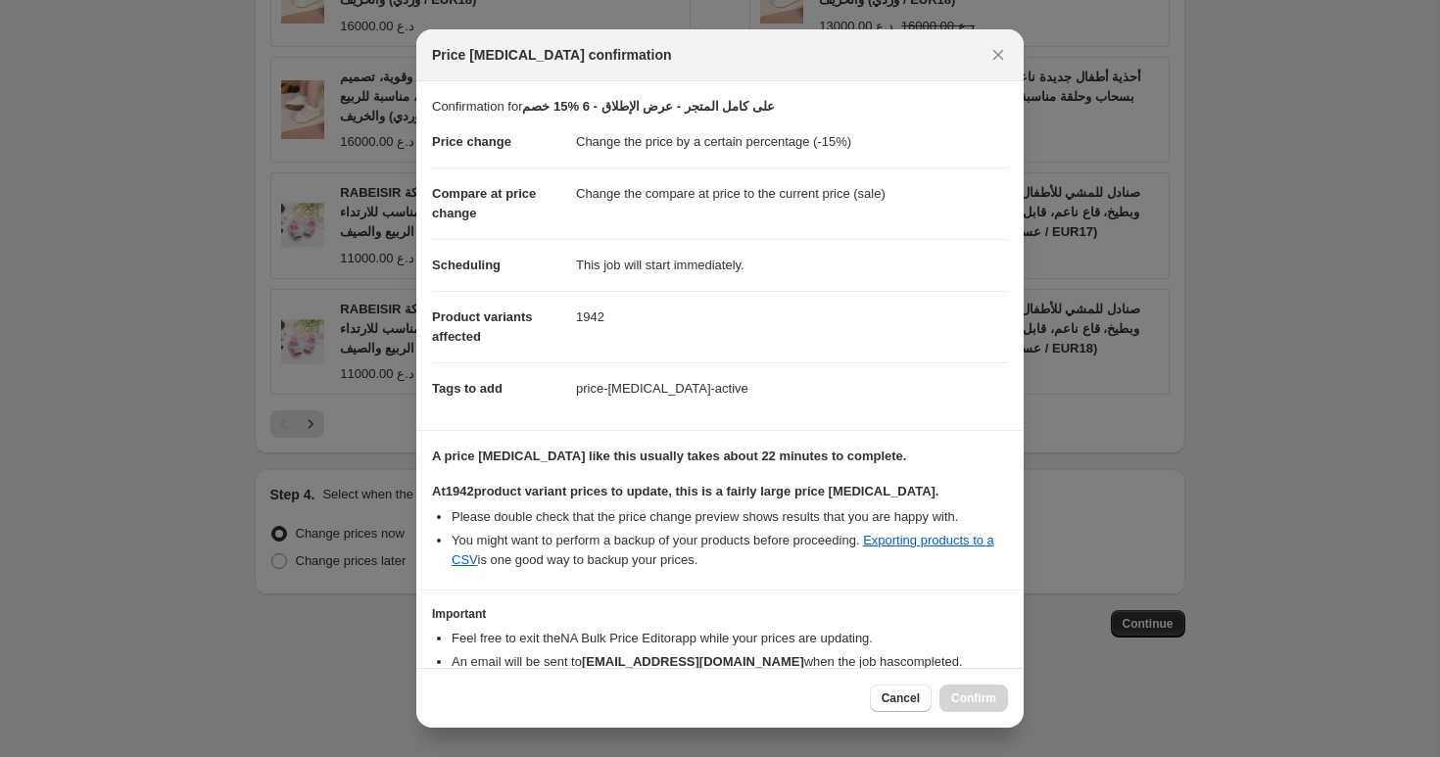
scroll to position [107, 0]
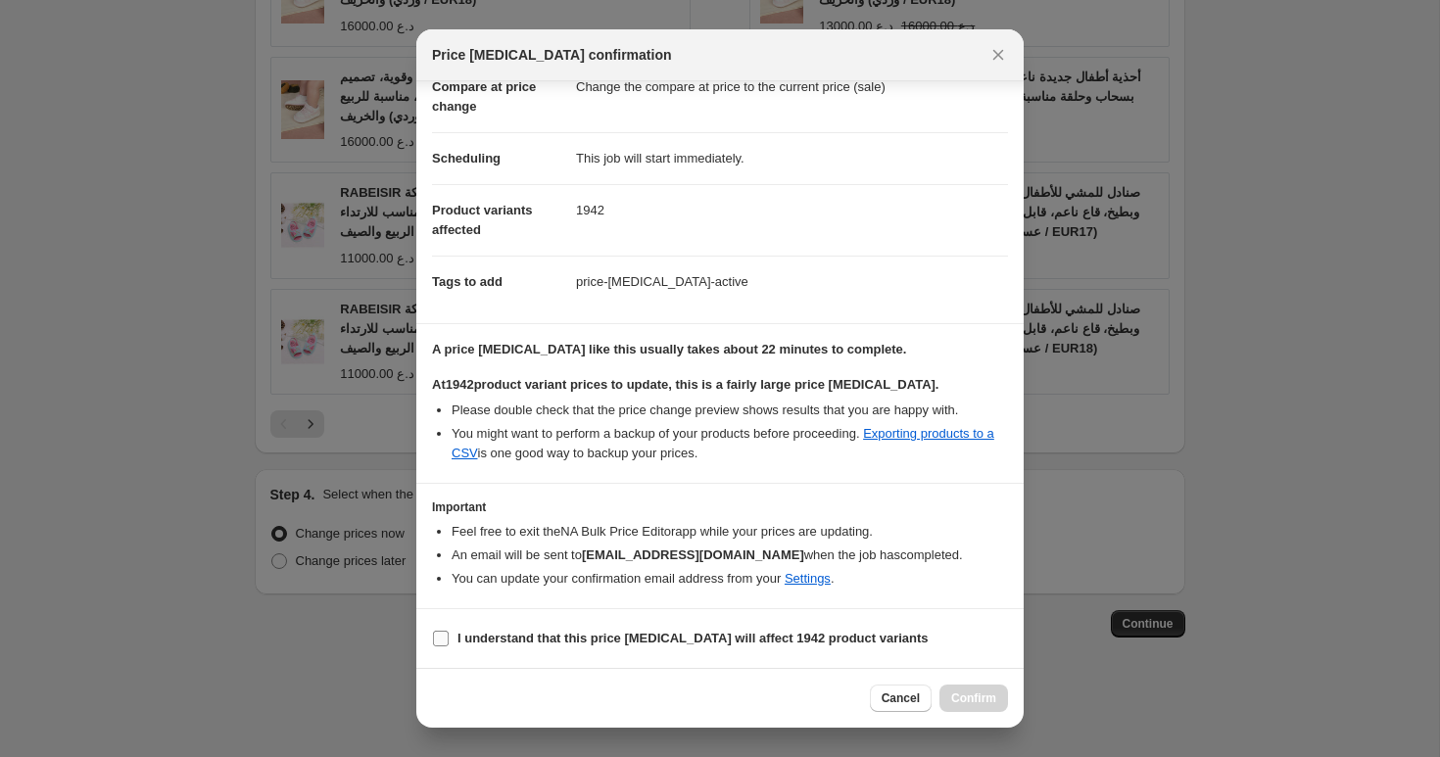
click at [679, 637] on b "I understand that this price [MEDICAL_DATA] will affect 1942 product variants" at bounding box center [693, 638] width 471 height 15
click at [449, 637] on input "I understand that this price [MEDICAL_DATA] will affect 1942 product variants" at bounding box center [441, 639] width 16 height 16
checkbox input "true"
click at [968, 695] on span "Confirm" at bounding box center [973, 699] width 45 height 16
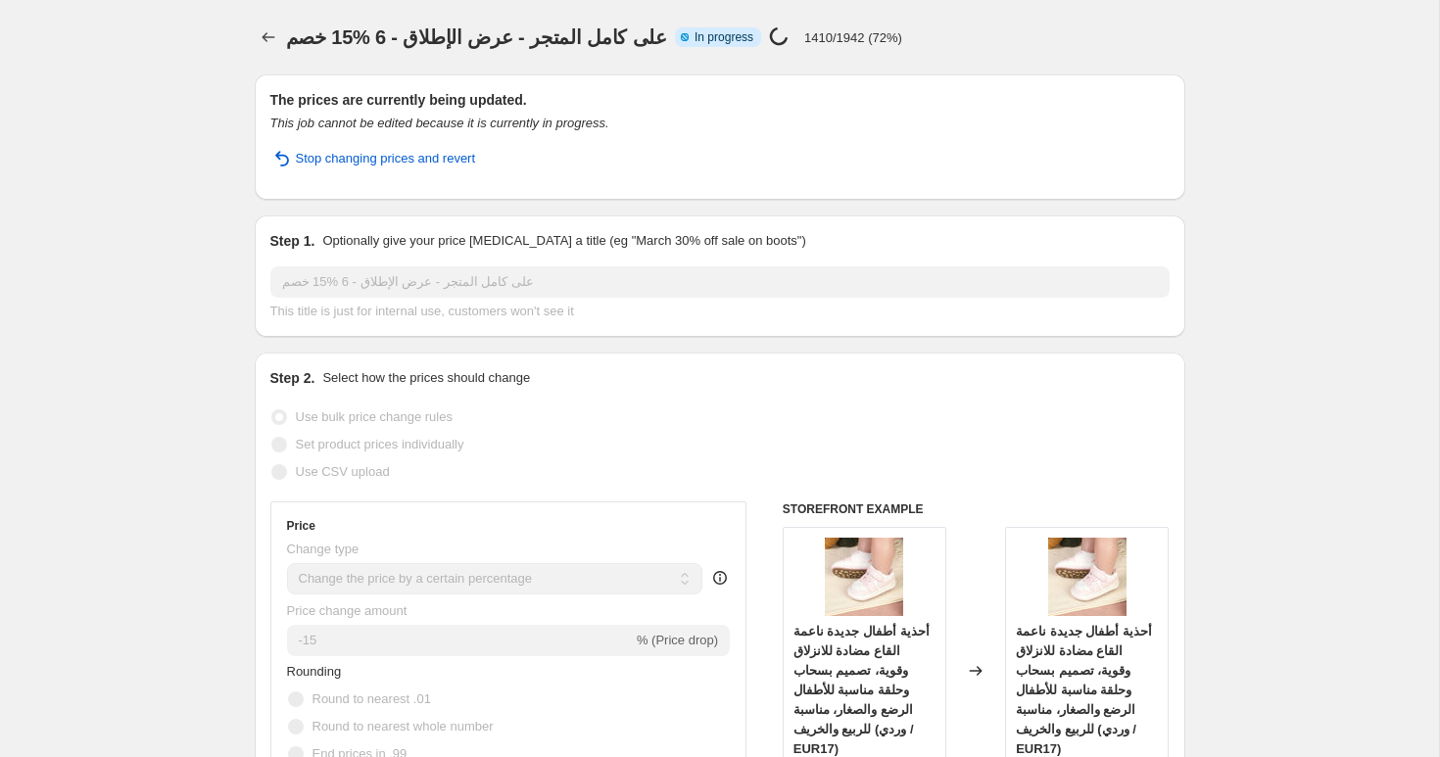
scroll to position [16, 0]
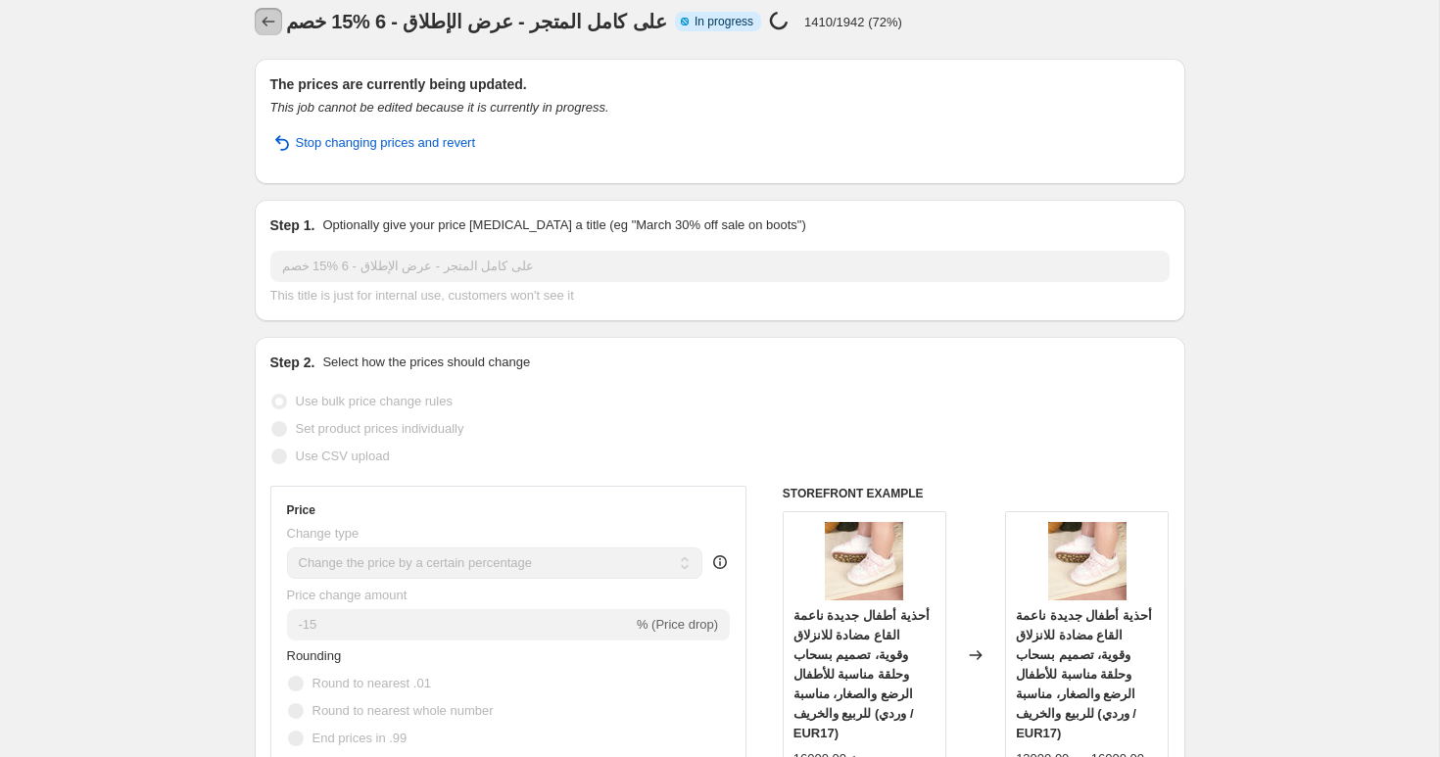
click at [272, 24] on icon "Price change jobs" at bounding box center [269, 22] width 20 height 20
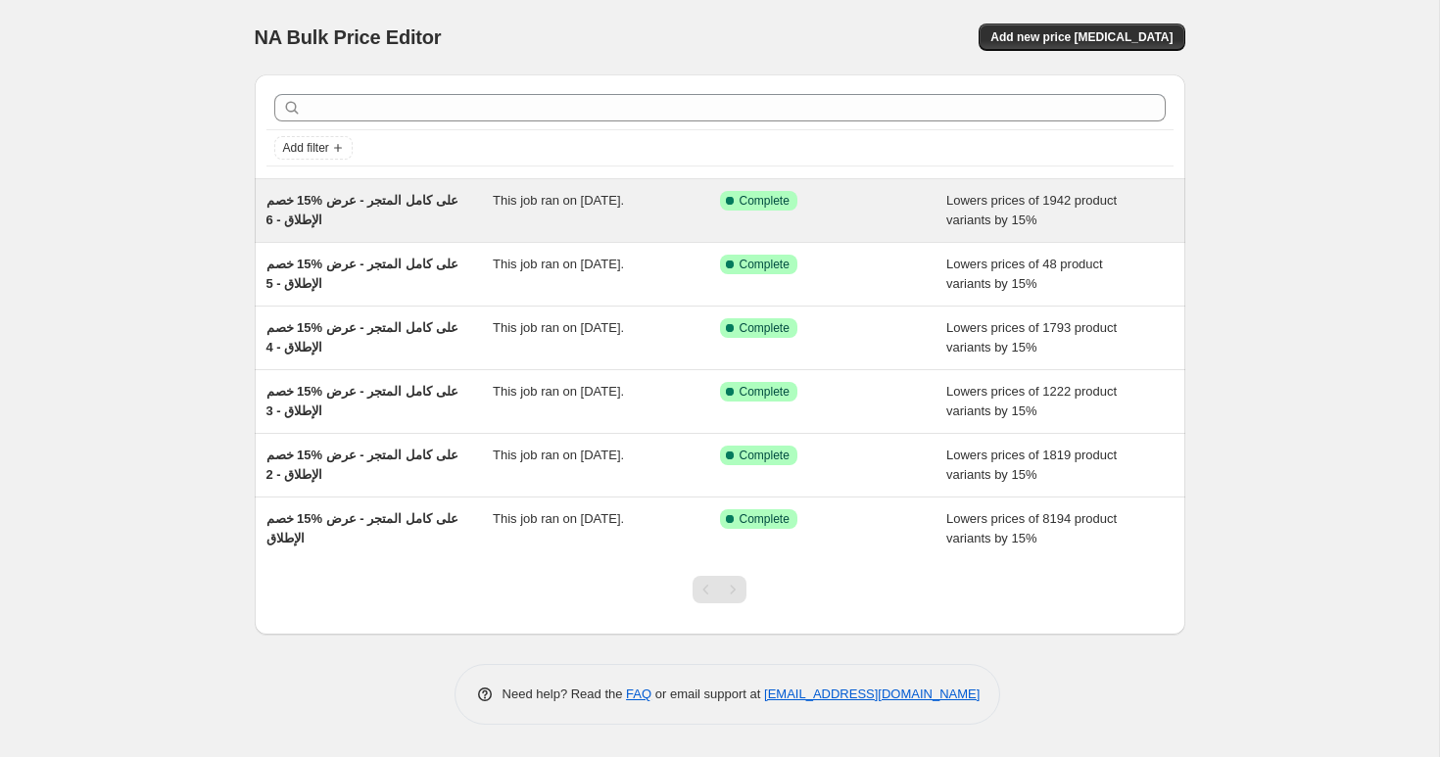
click at [381, 211] on div "خصم ‎15% على كامل المتجر - عرض الإطلاق - 6" at bounding box center [380, 210] width 227 height 39
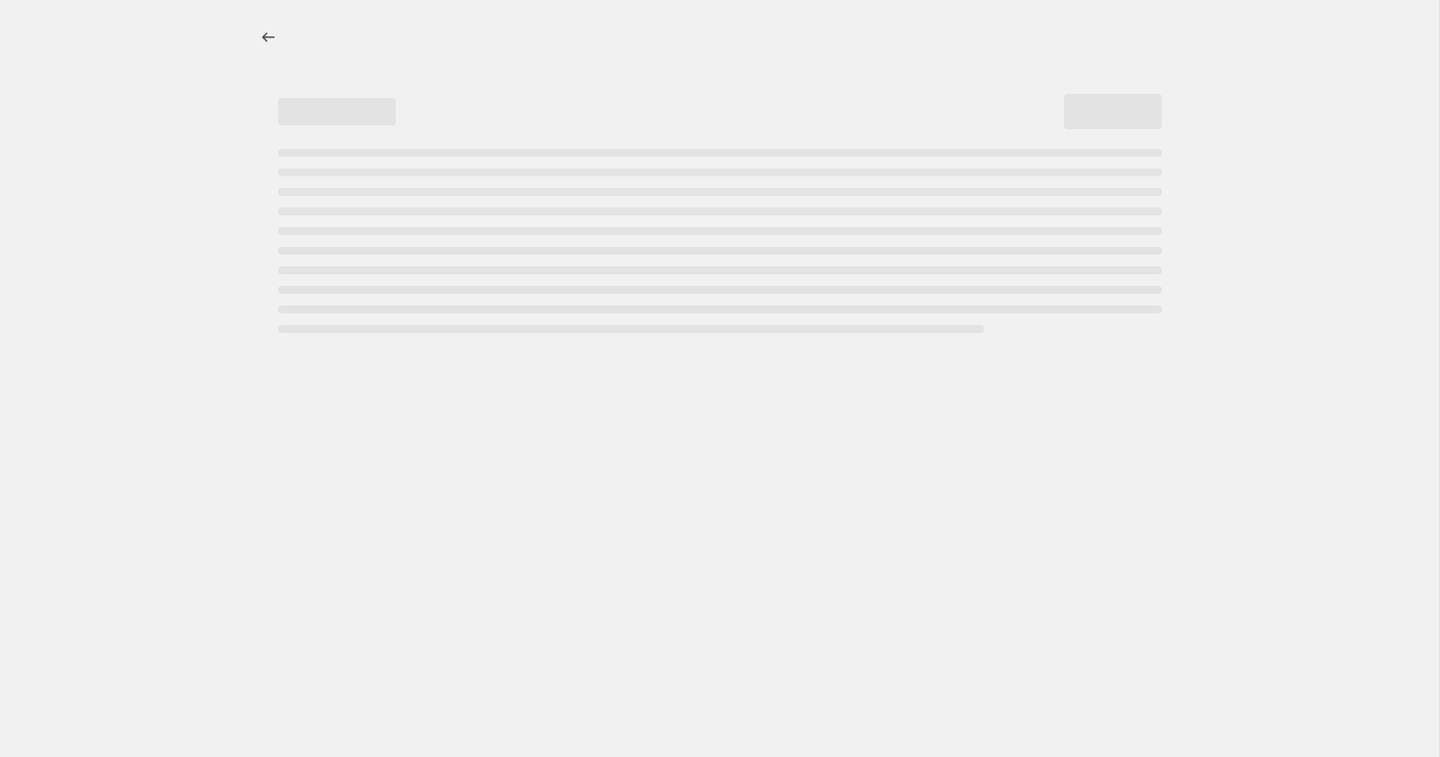
select select "percentage"
select select "collection"
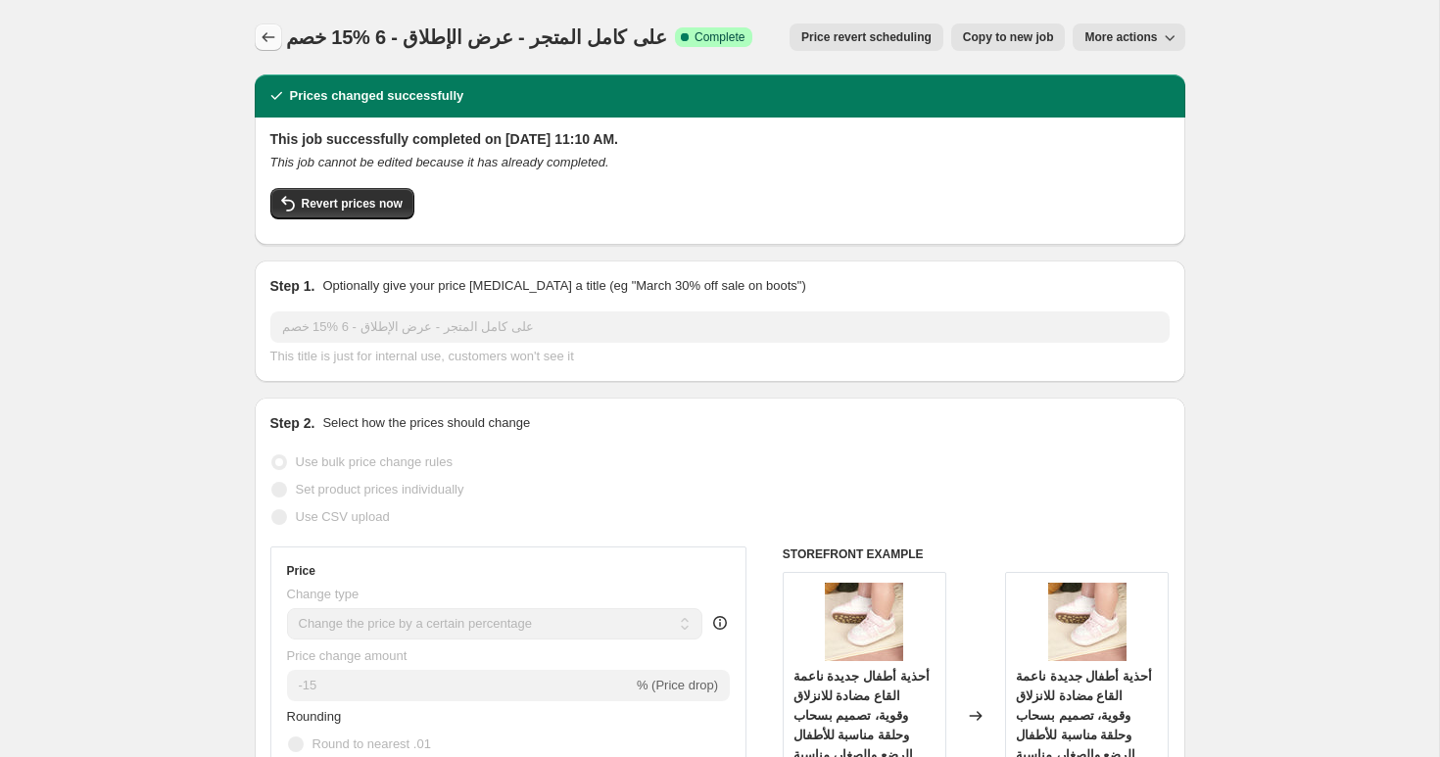
click at [265, 40] on icon "Price change jobs" at bounding box center [268, 37] width 13 height 10
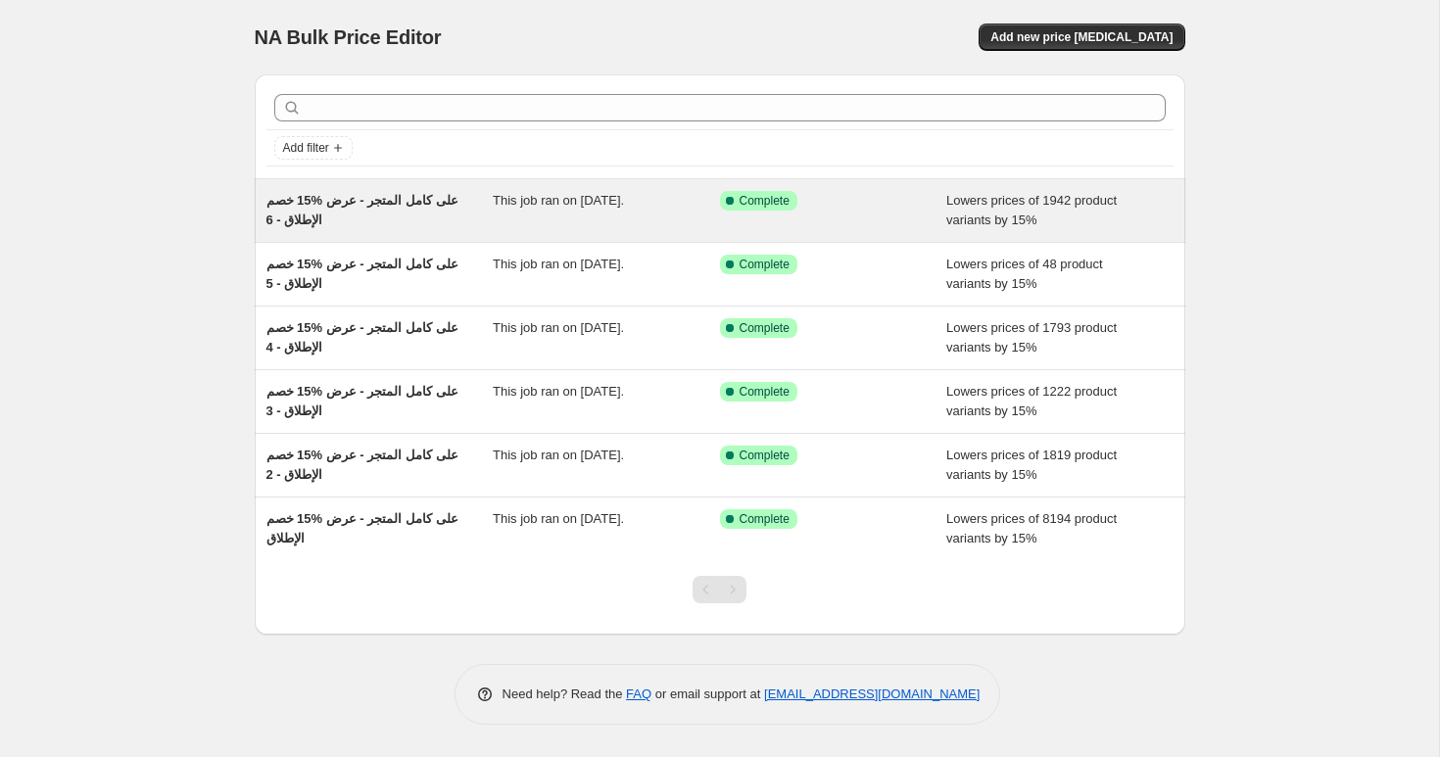
click at [341, 209] on div "خصم ‎15% على كامل المتجر - عرض الإطلاق - 6" at bounding box center [380, 210] width 227 height 39
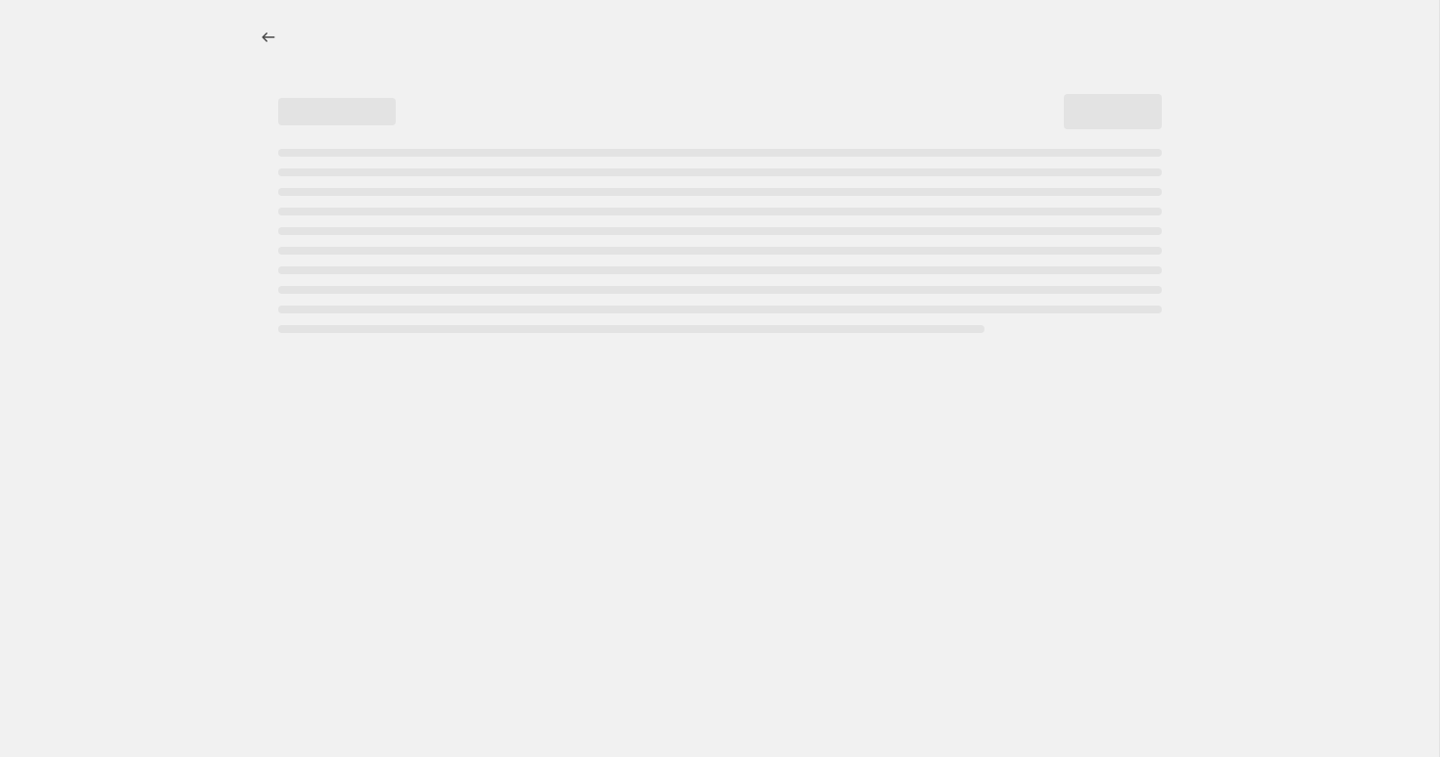
select select "percentage"
select select "collection"
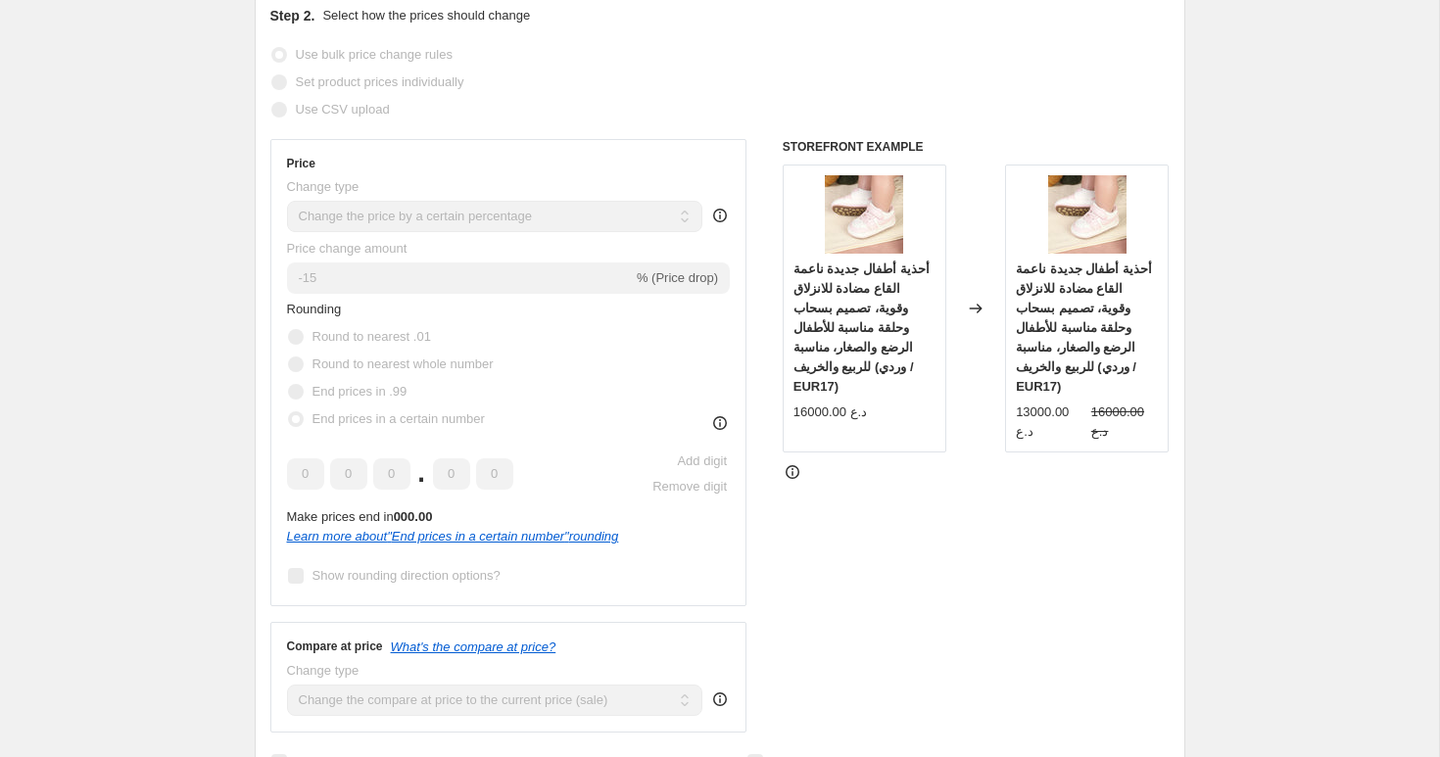
scroll to position [426, 0]
